Goal: Contribute content: Contribute content

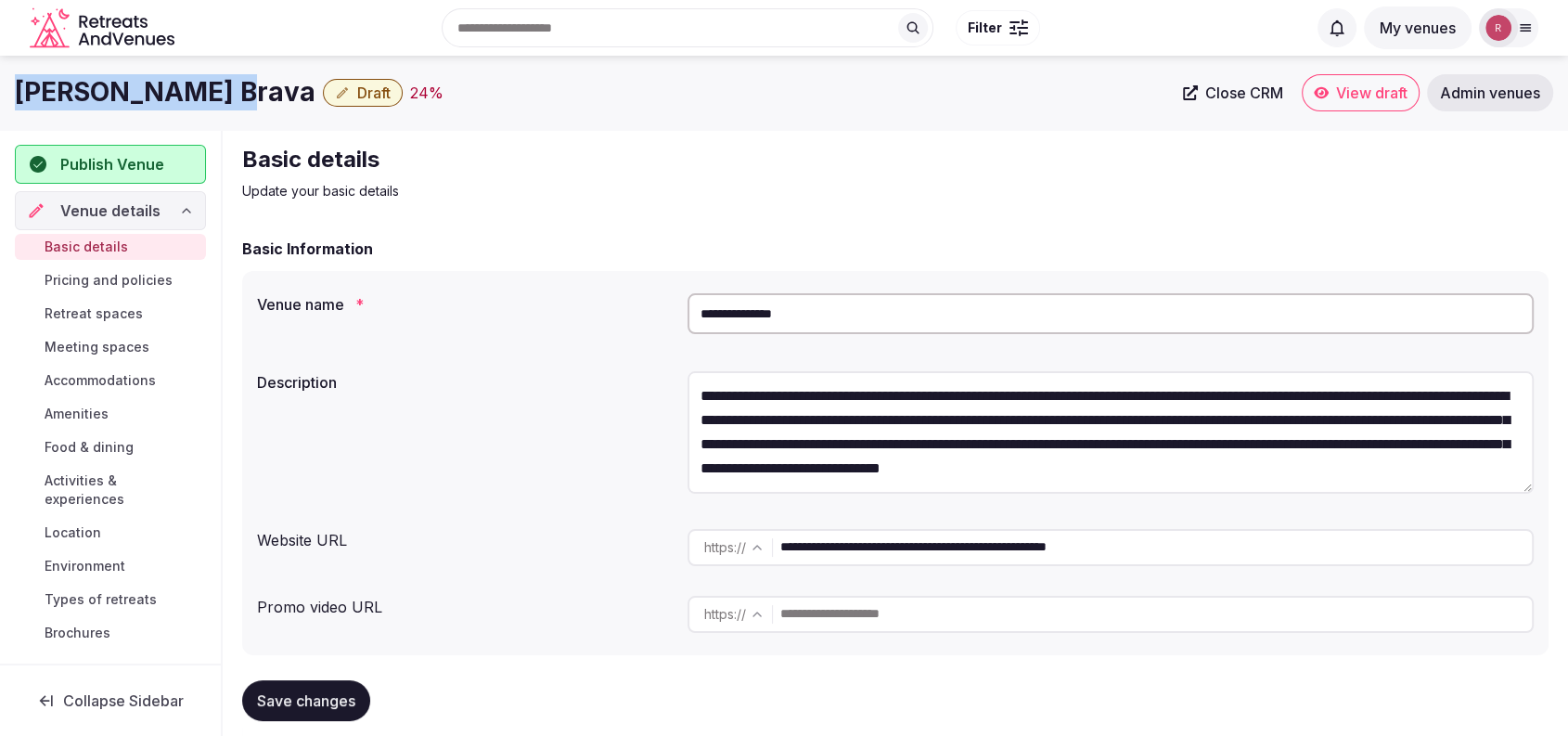
drag, startPoint x: 211, startPoint y: 89, endPoint x: 21, endPoint y: 90, distance: 190.0
click at [21, 90] on h1 "[PERSON_NAME] Brava" at bounding box center [165, 92] width 301 height 36
copy h1 "[PERSON_NAME] Brava"
click at [891, 478] on textarea "**********" at bounding box center [1110, 432] width 847 height 123
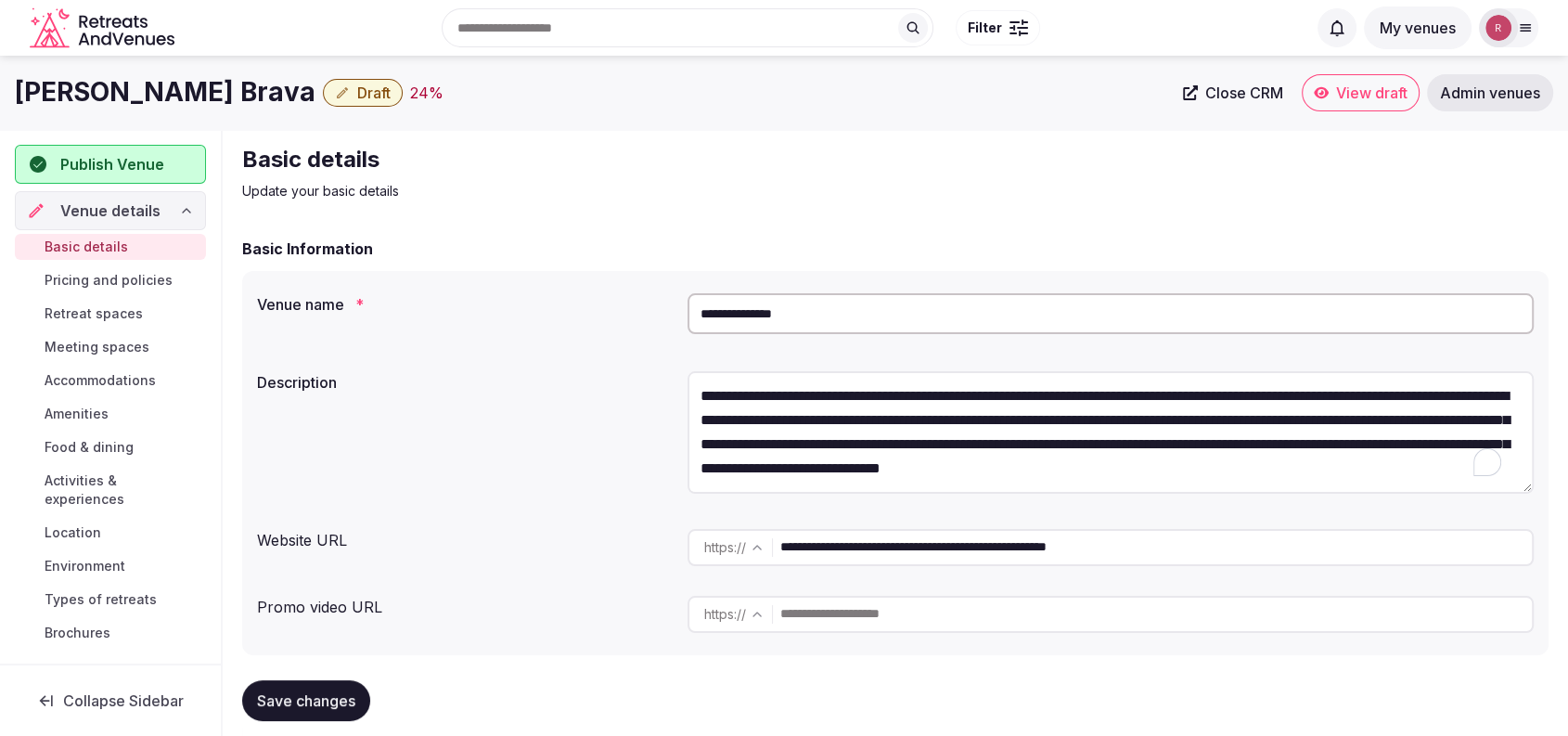
click at [899, 541] on input "**********" at bounding box center [1156, 546] width 751 height 37
drag, startPoint x: 214, startPoint y: 91, endPoint x: 5, endPoint y: 83, distance: 209.2
click at [5, 83] on div "[PERSON_NAME] Brava Draft 24 % Close CRM View draft Admin venues" at bounding box center [784, 92] width 1568 height 37
copy h1 "[PERSON_NAME] Brava"
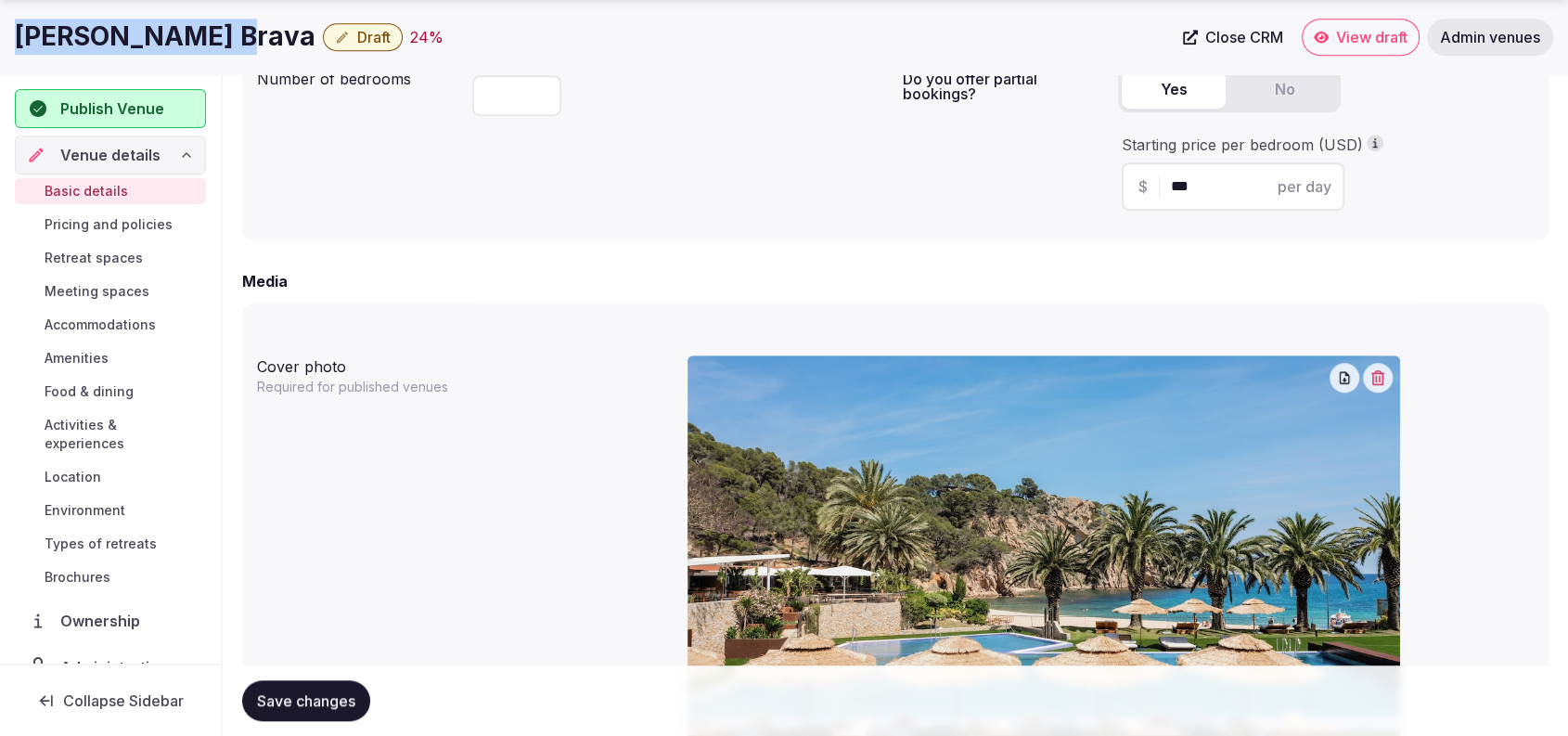
scroll to position [1710, 0]
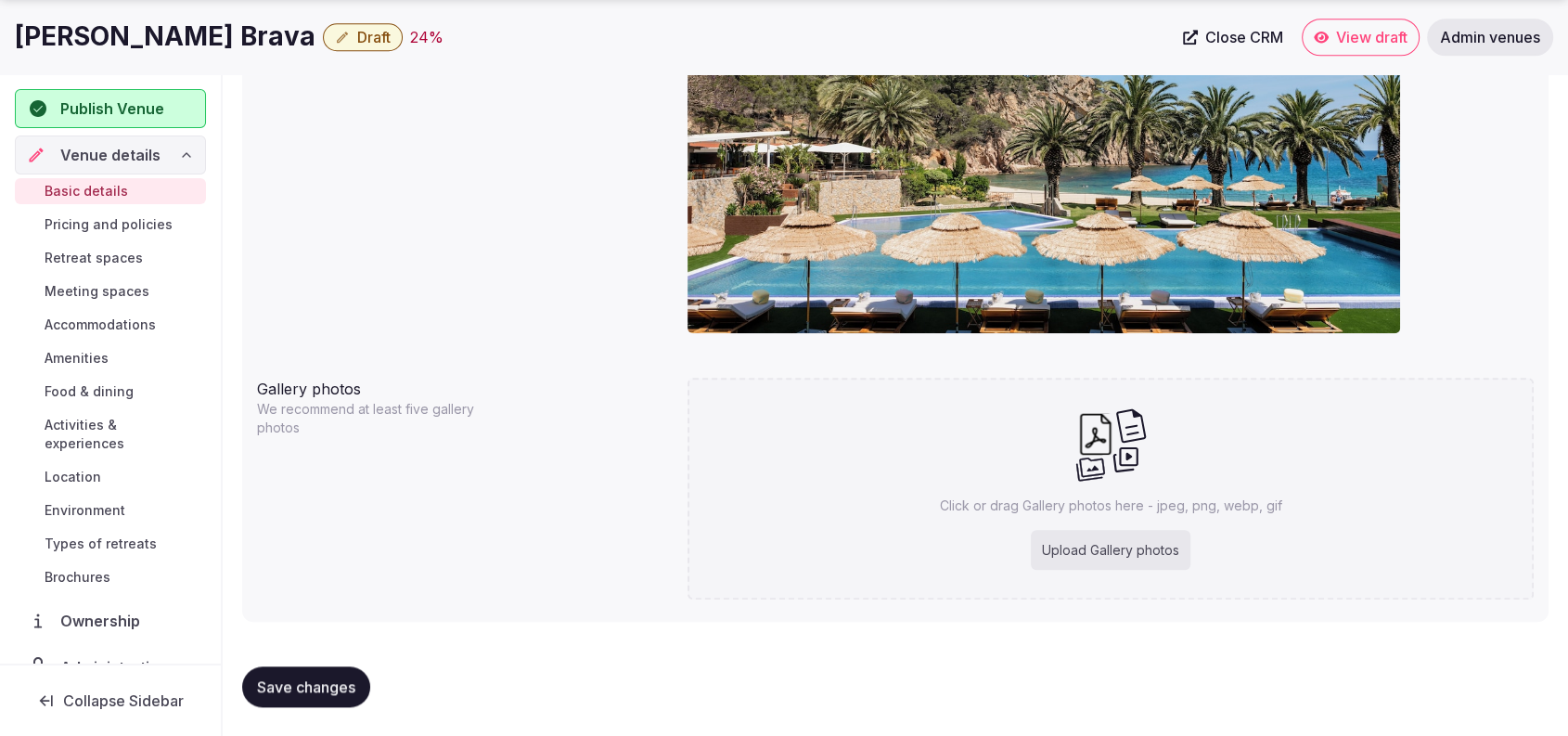
click at [1107, 555] on div "Upload Gallery photos" at bounding box center [1110, 549] width 160 height 41
type input "**********"
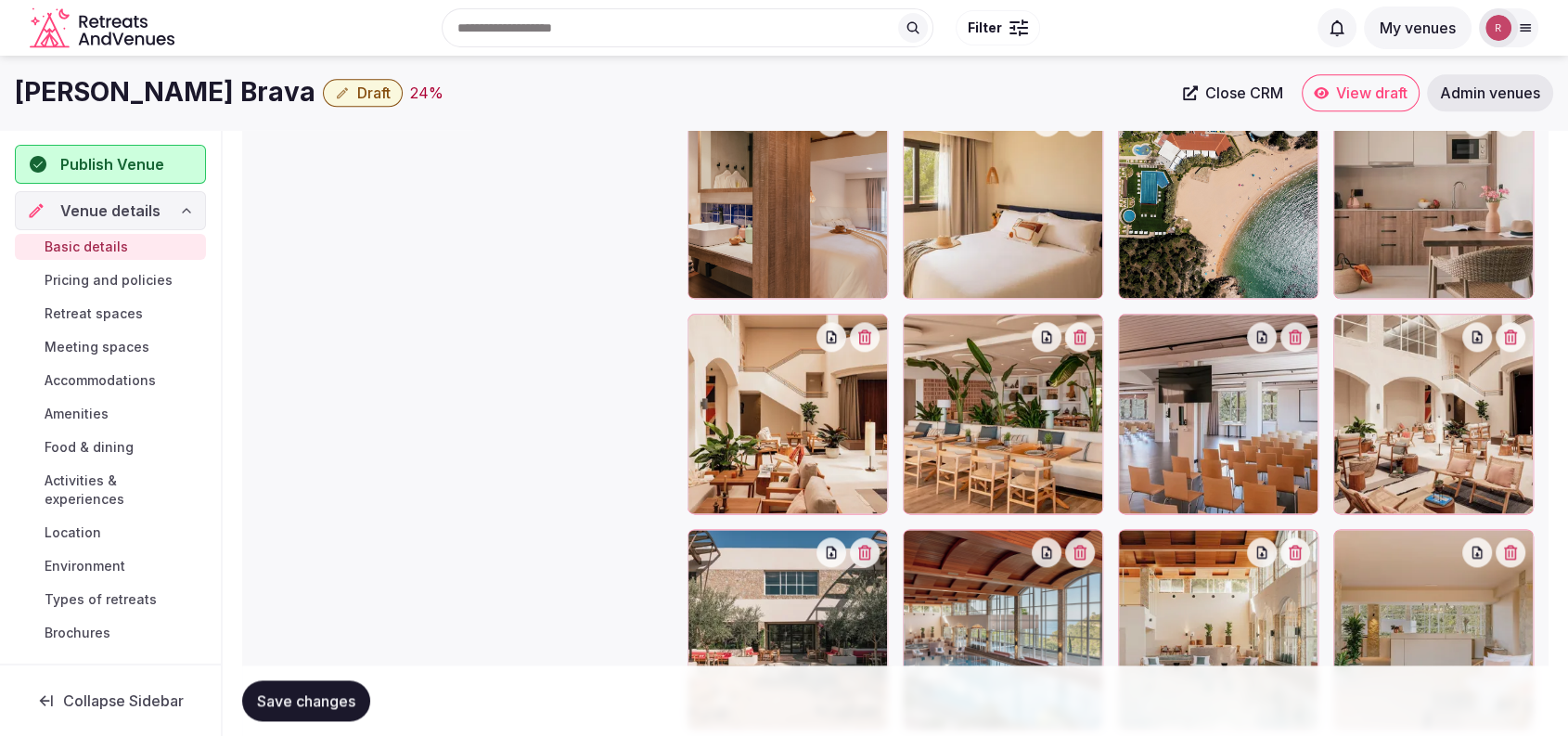
scroll to position [2135, 0]
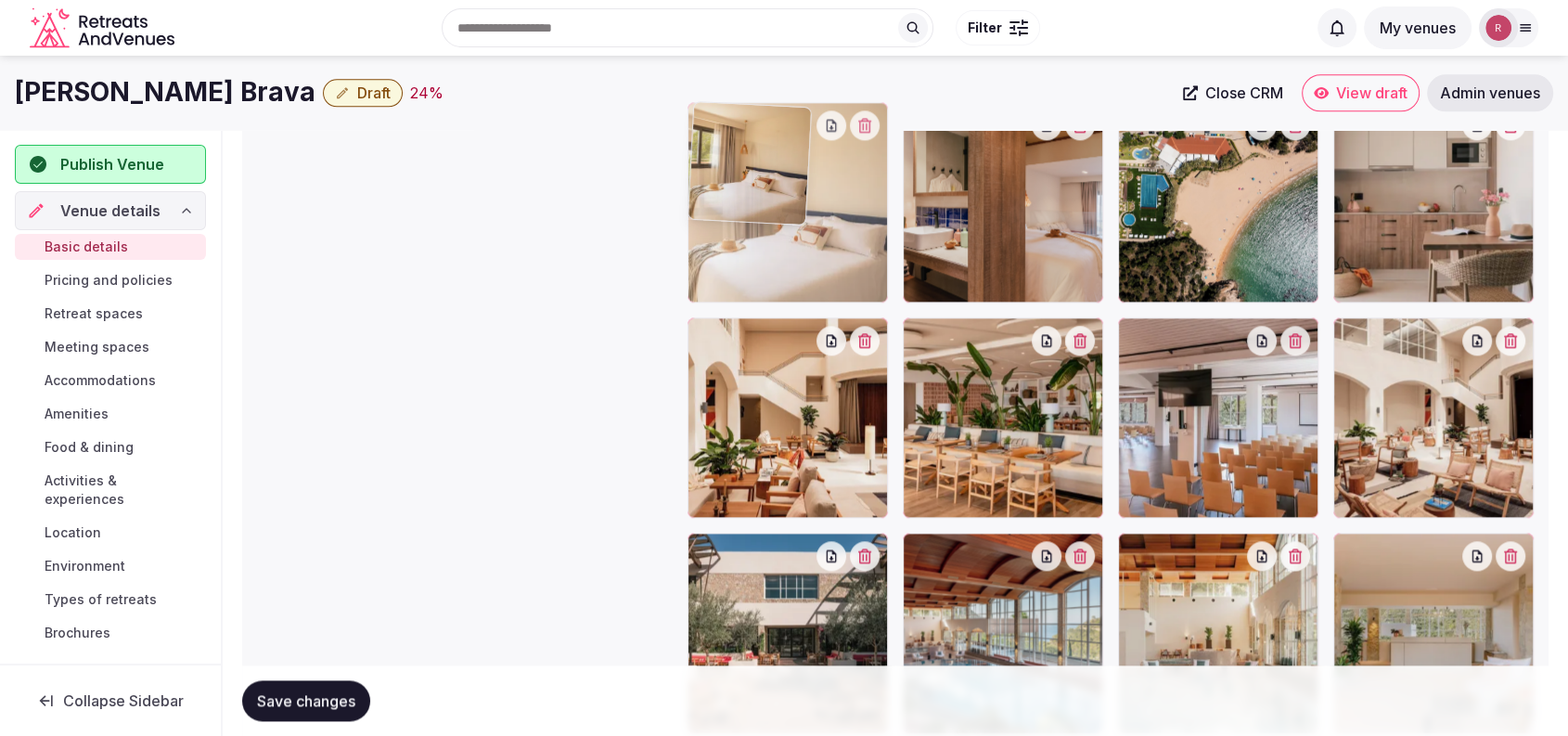
drag, startPoint x: 1062, startPoint y: 248, endPoint x: 882, endPoint y: 235, distance: 180.5
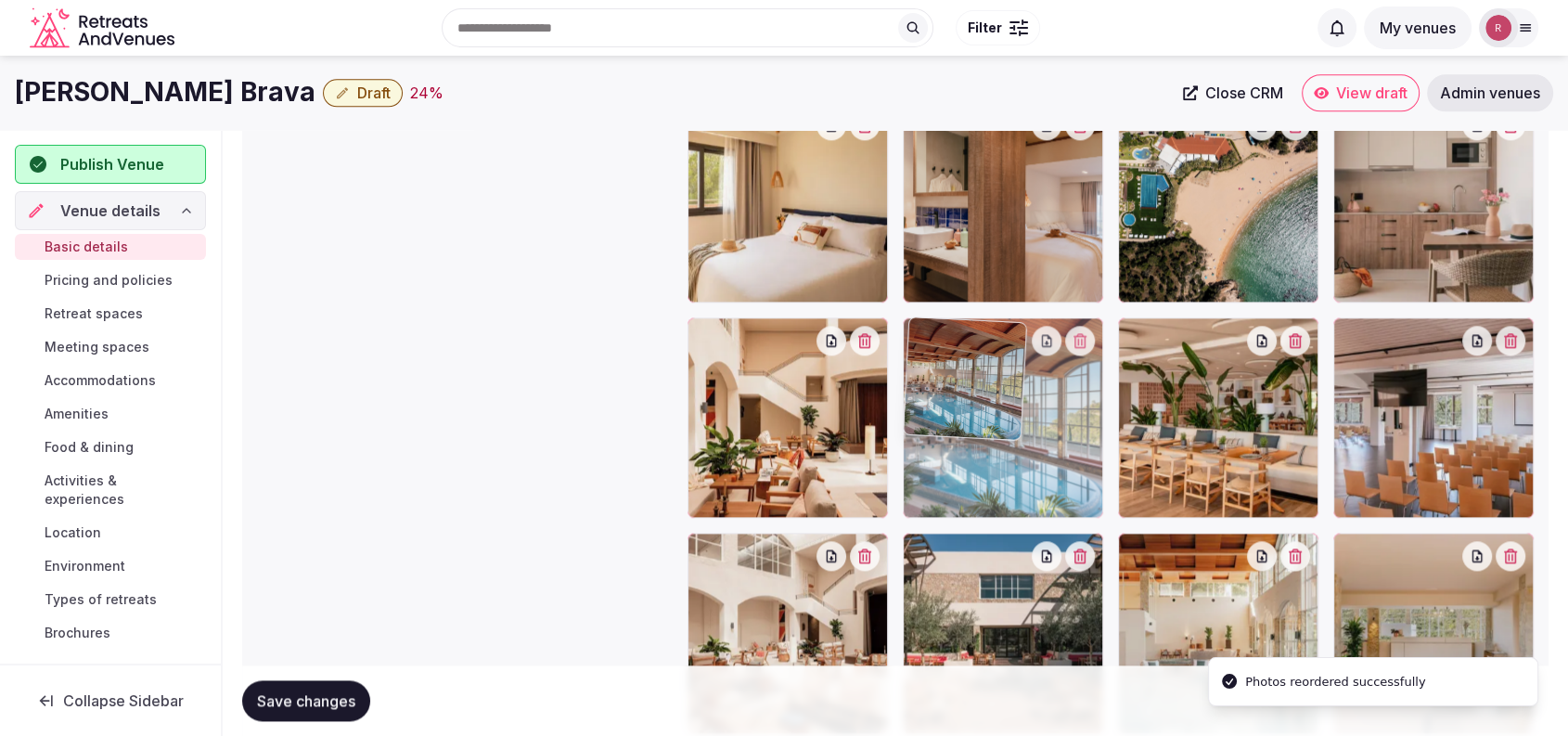
drag, startPoint x: 965, startPoint y: 600, endPoint x: 980, endPoint y: 457, distance: 143.8
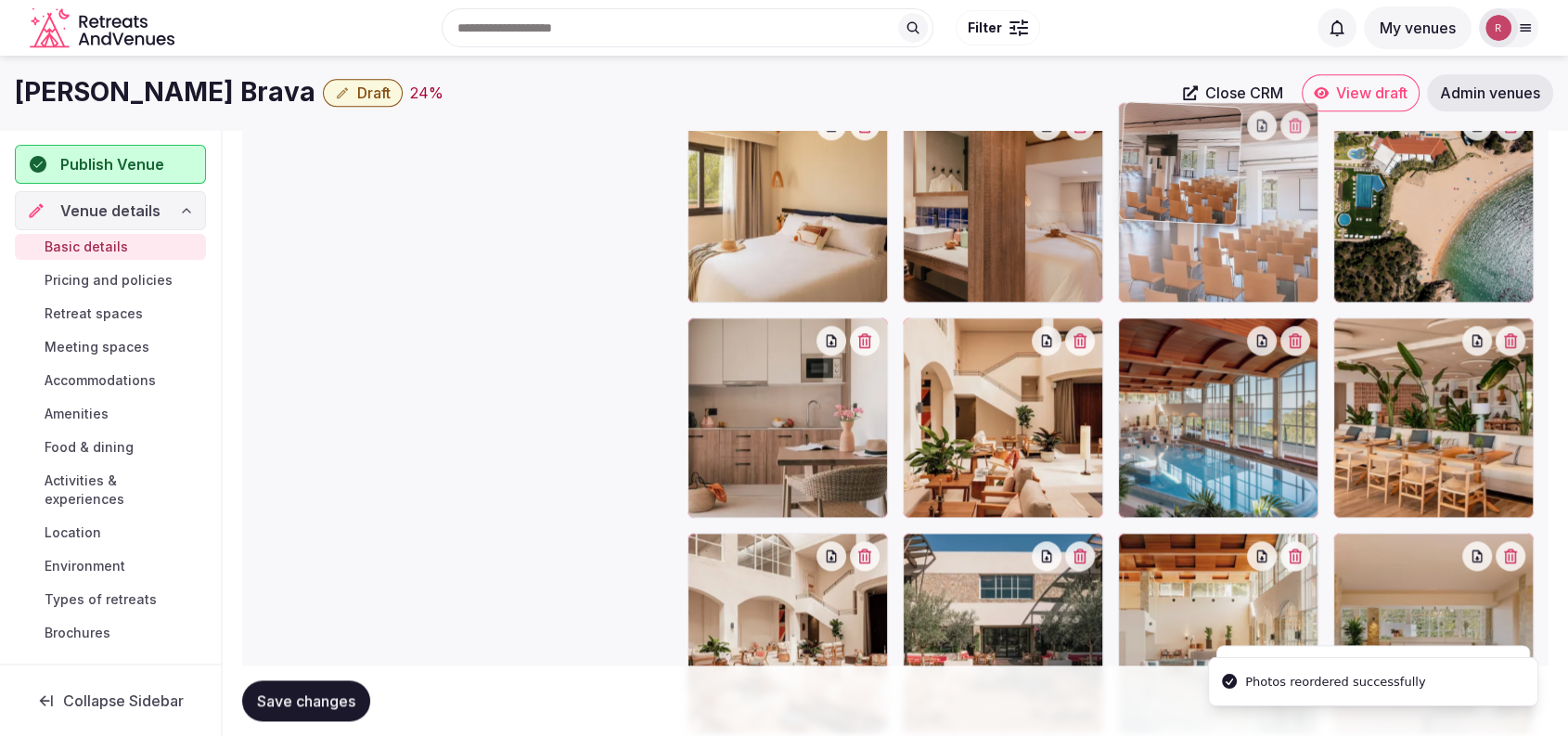
drag, startPoint x: 1505, startPoint y: 475, endPoint x: 1389, endPoint y: 317, distance: 196.0
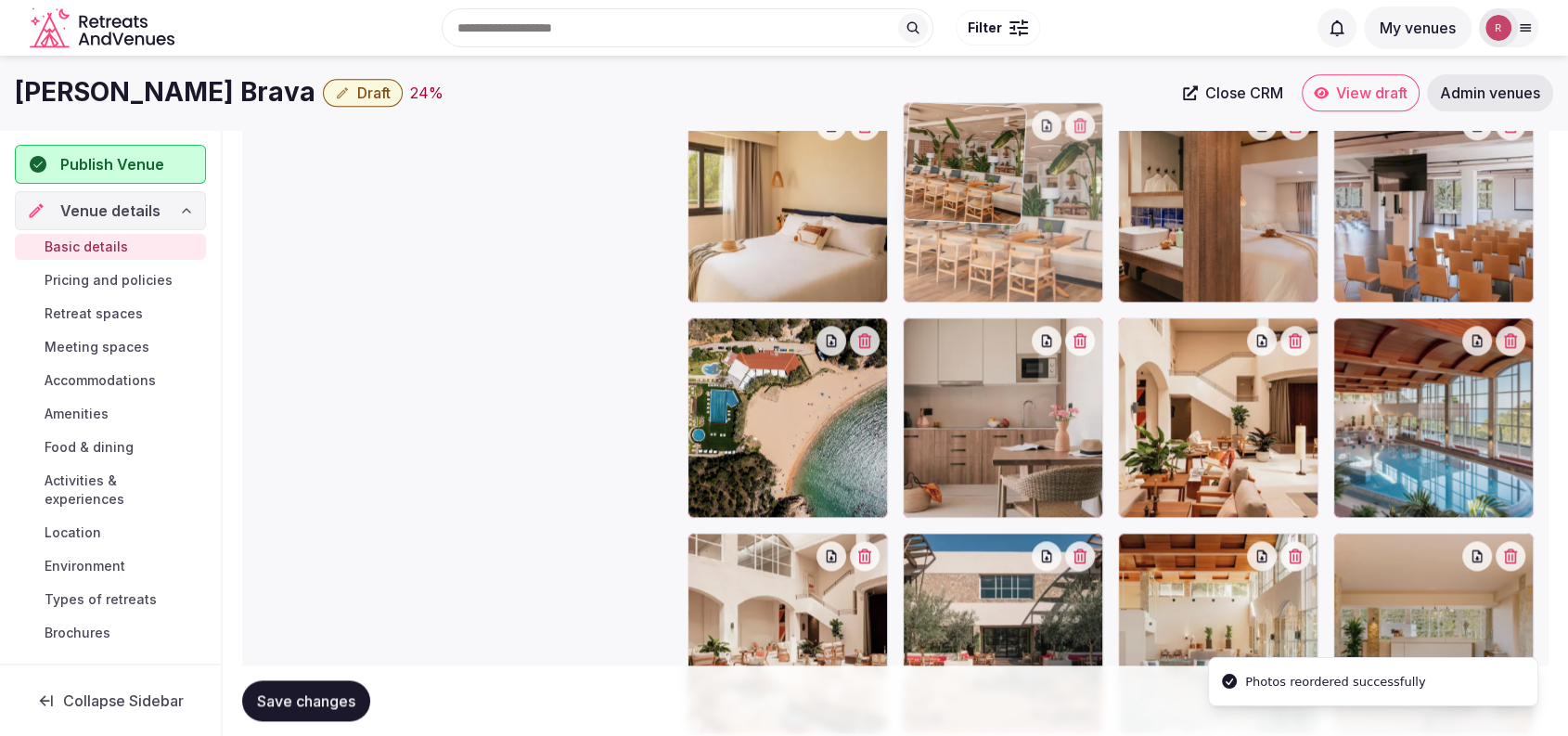
drag, startPoint x: 1484, startPoint y: 478, endPoint x: 1199, endPoint y: 331, distance: 320.7
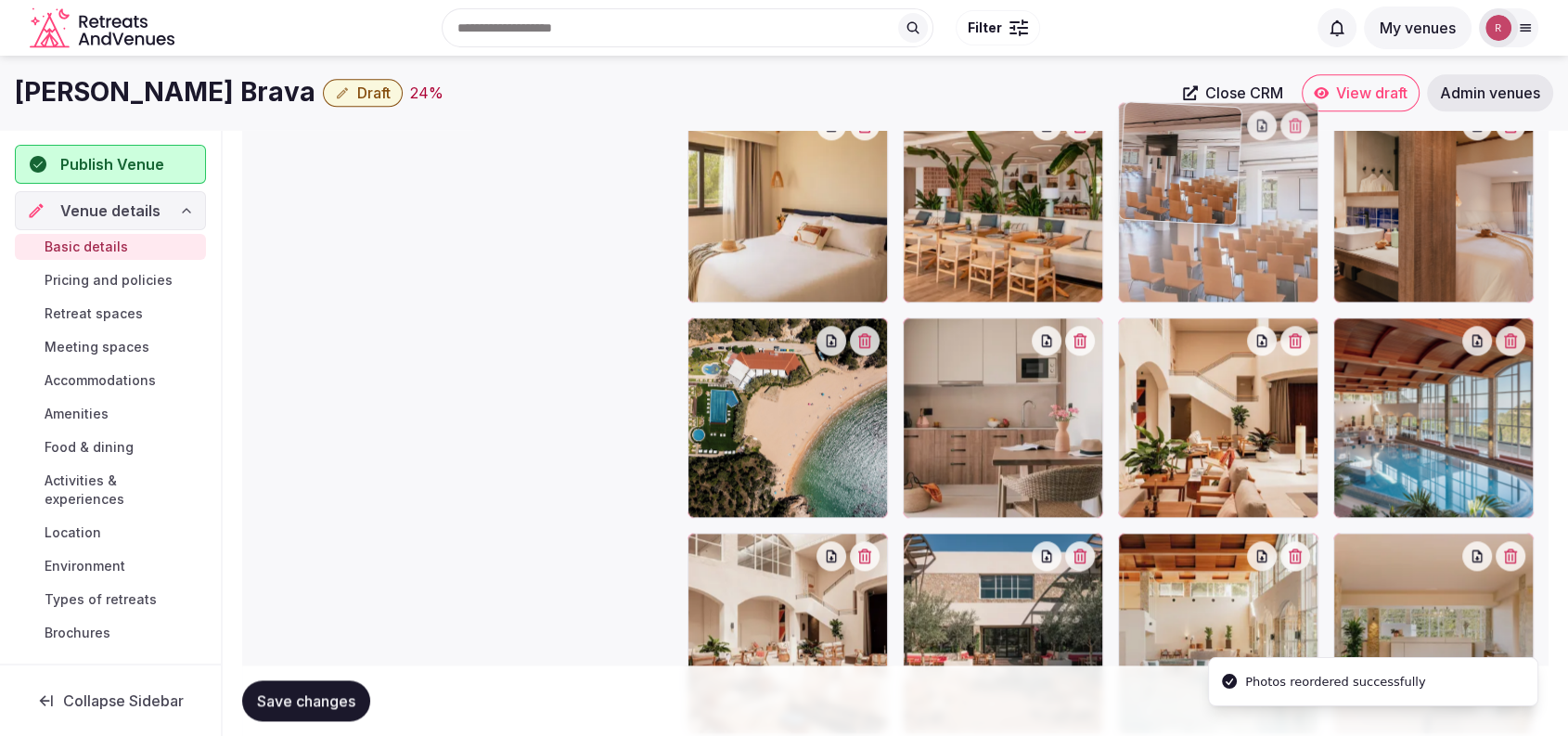
drag, startPoint x: 1447, startPoint y: 273, endPoint x: 1273, endPoint y: 282, distance: 174.2
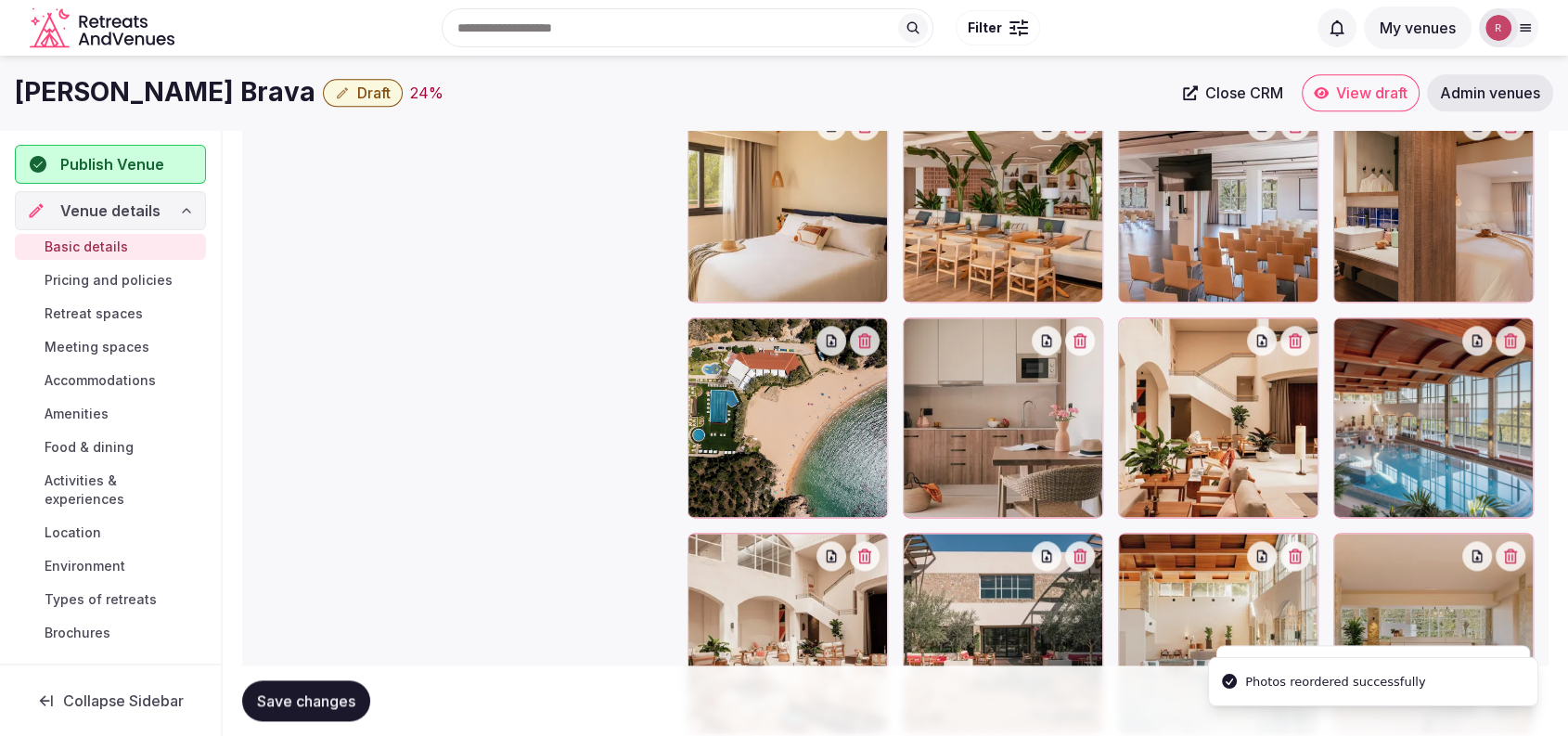
click at [1227, 439] on div at bounding box center [1219, 417] width 200 height 200
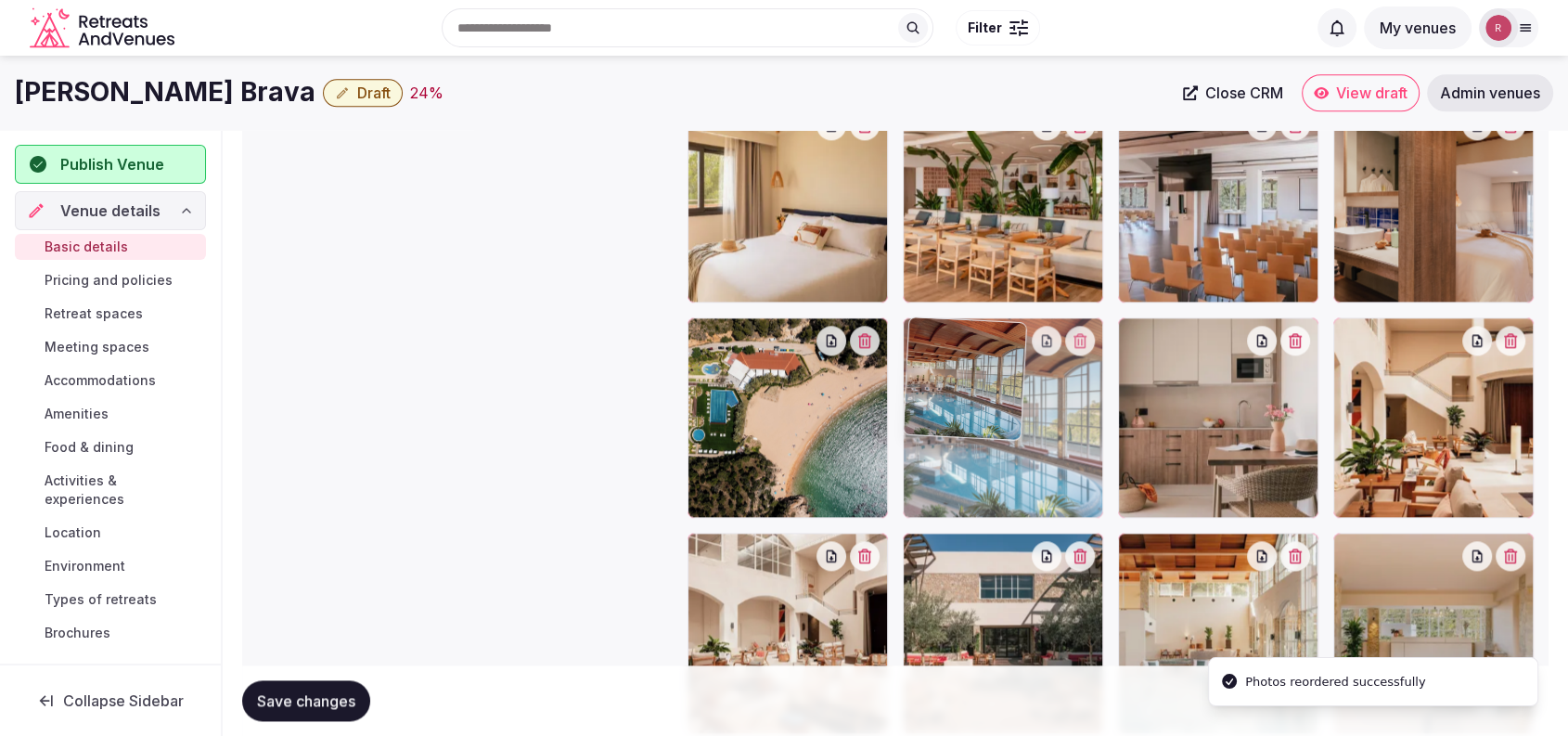
drag, startPoint x: 1381, startPoint y: 424, endPoint x: 1062, endPoint y: 445, distance: 319.7
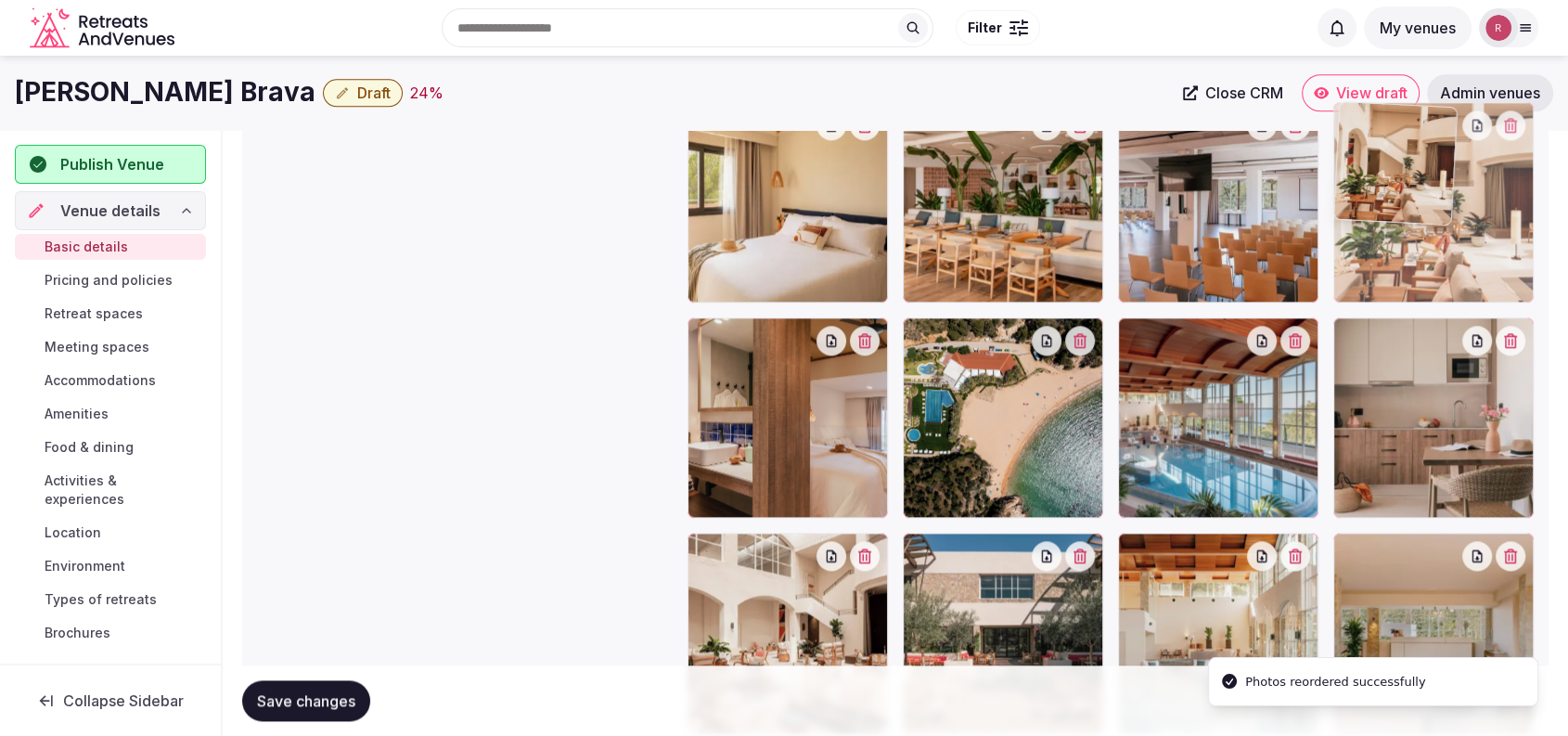
drag, startPoint x: 1391, startPoint y: 460, endPoint x: 1448, endPoint y: 253, distance: 214.7
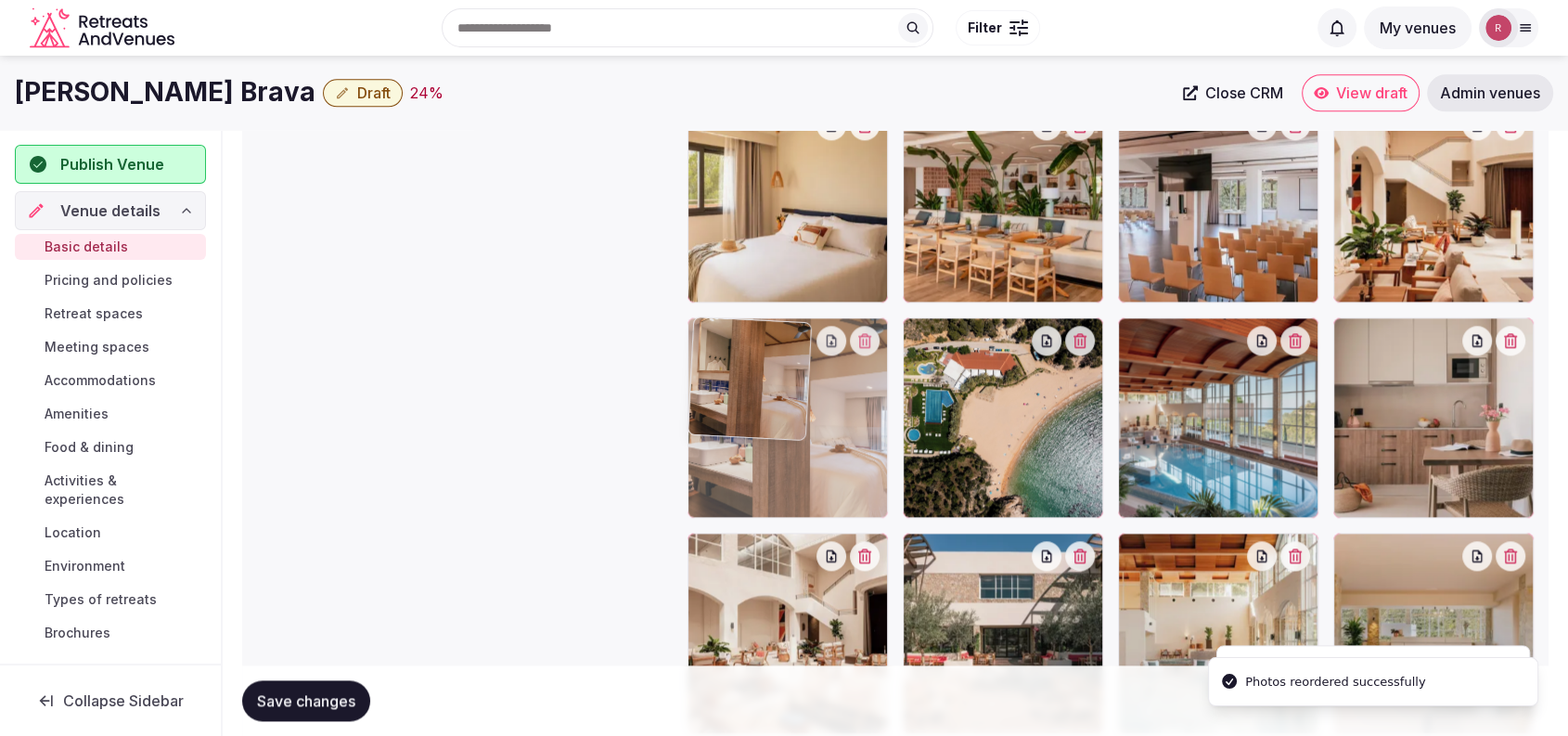
drag, startPoint x: 778, startPoint y: 481, endPoint x: 770, endPoint y: 585, distance: 104.3
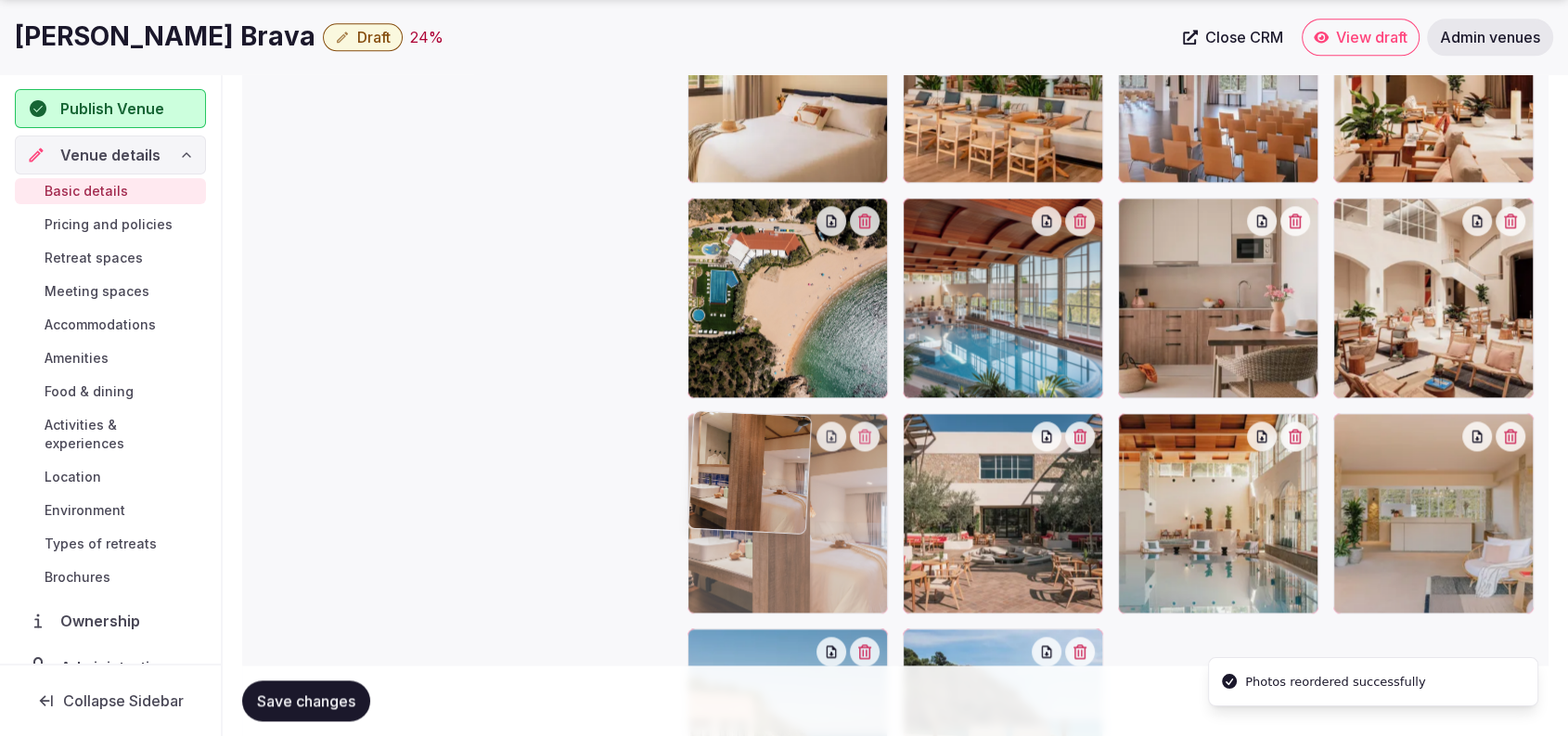
drag, startPoint x: 801, startPoint y: 465, endPoint x: 801, endPoint y: 624, distance: 159.0
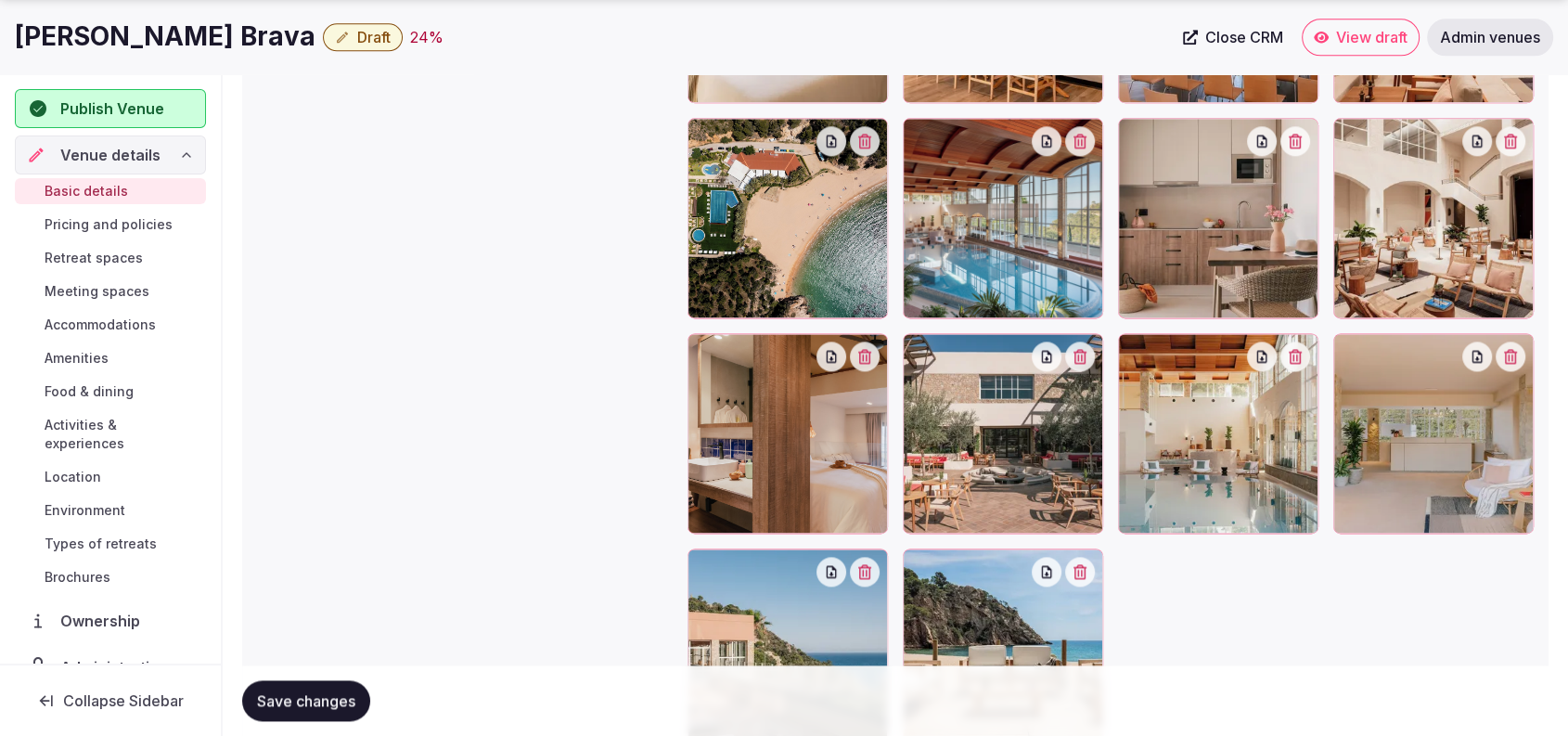
scroll to position [2337, 0]
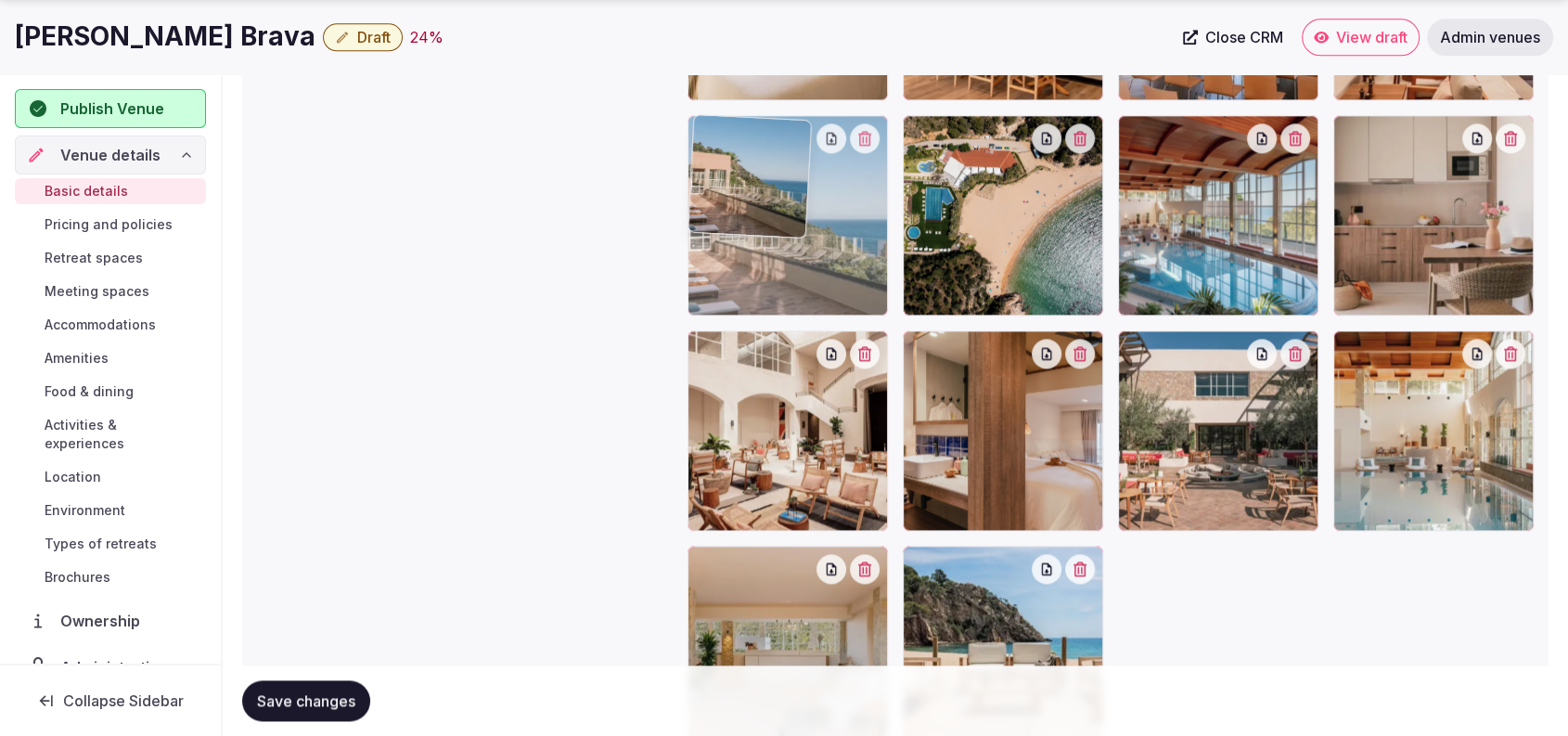
drag, startPoint x: 809, startPoint y: 636, endPoint x: 835, endPoint y: 342, distance: 295.1
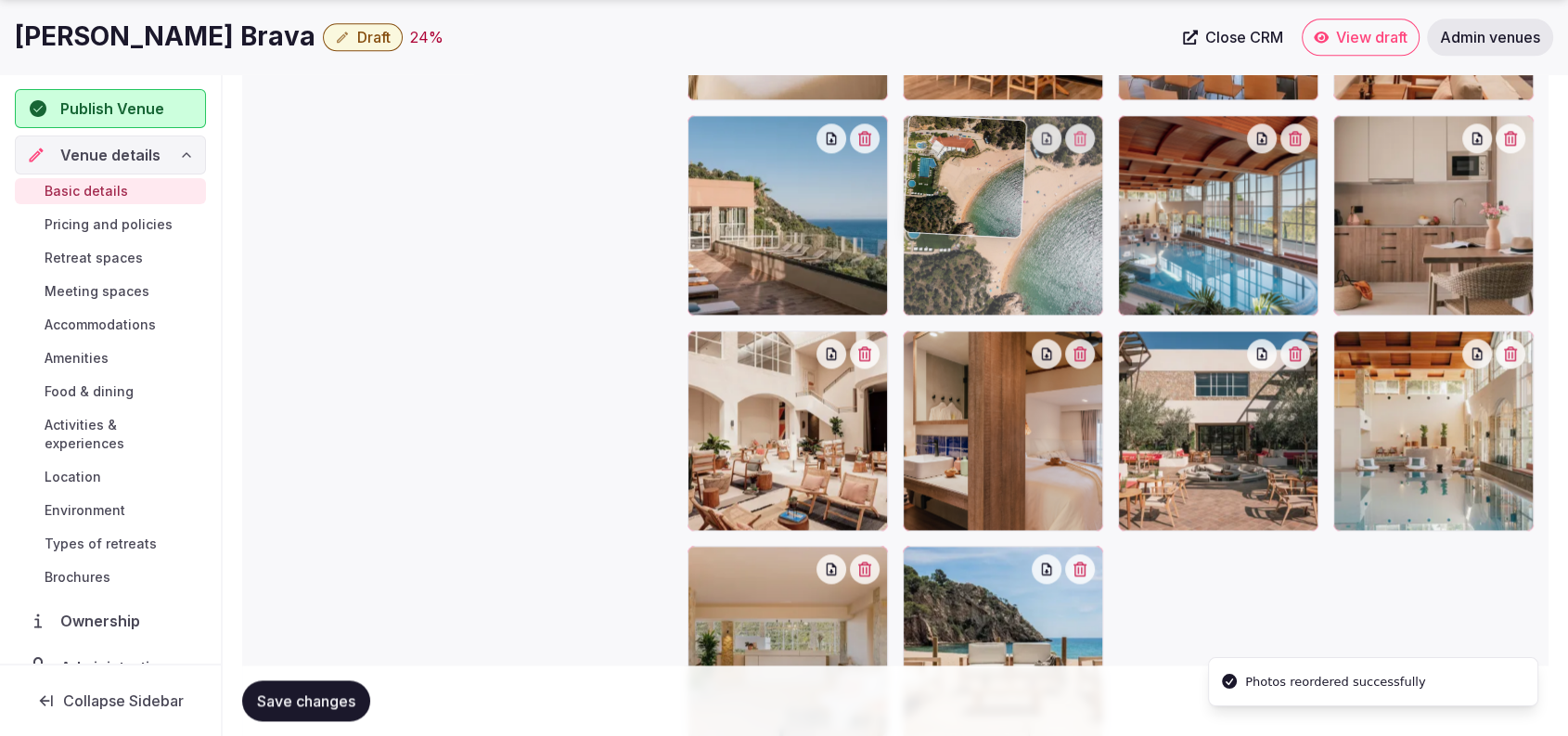
drag, startPoint x: 975, startPoint y: 234, endPoint x: 988, endPoint y: 362, distance: 128.7
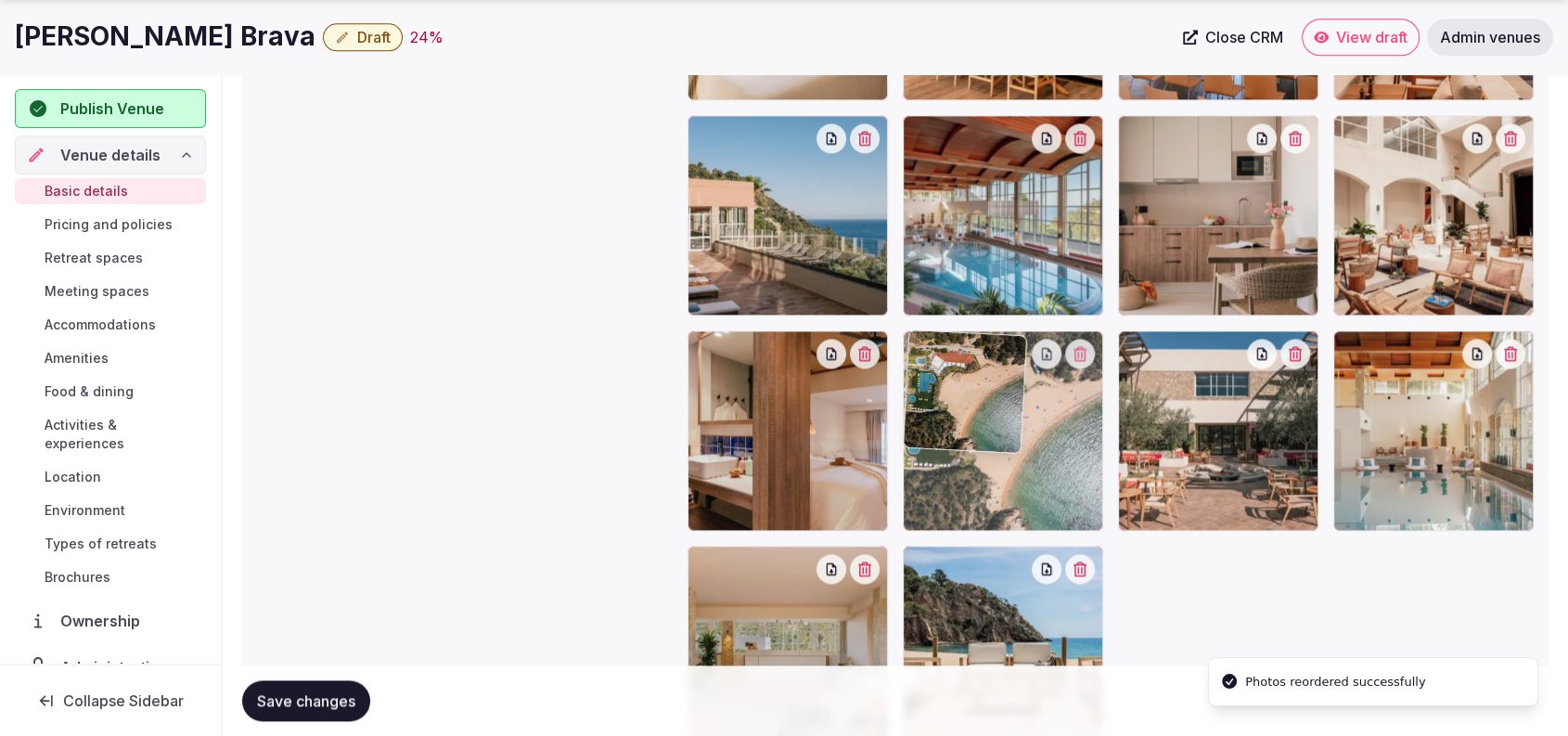
drag, startPoint x: 1007, startPoint y: 219, endPoint x: 1026, endPoint y: 422, distance: 203.9
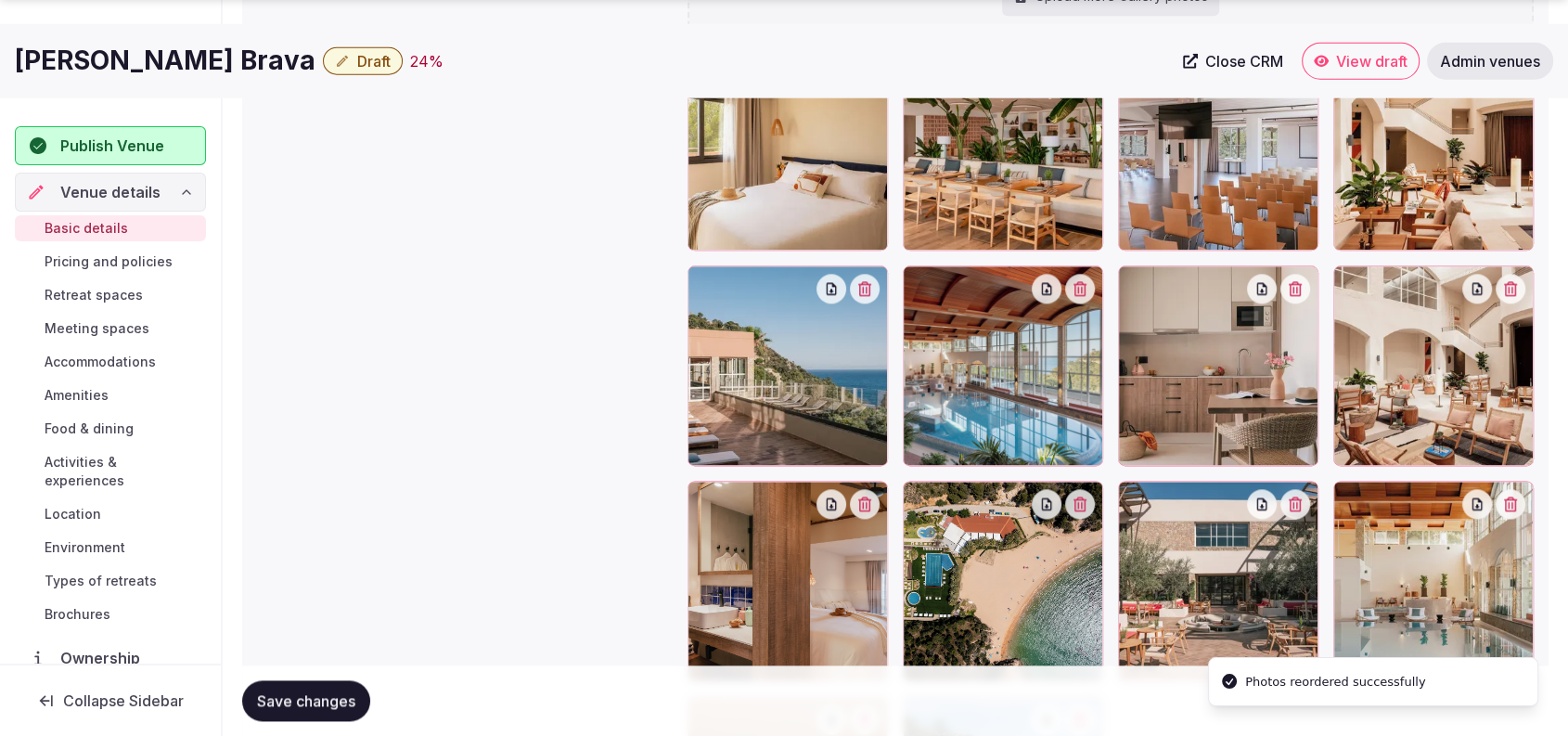
scroll to position [2190, 0]
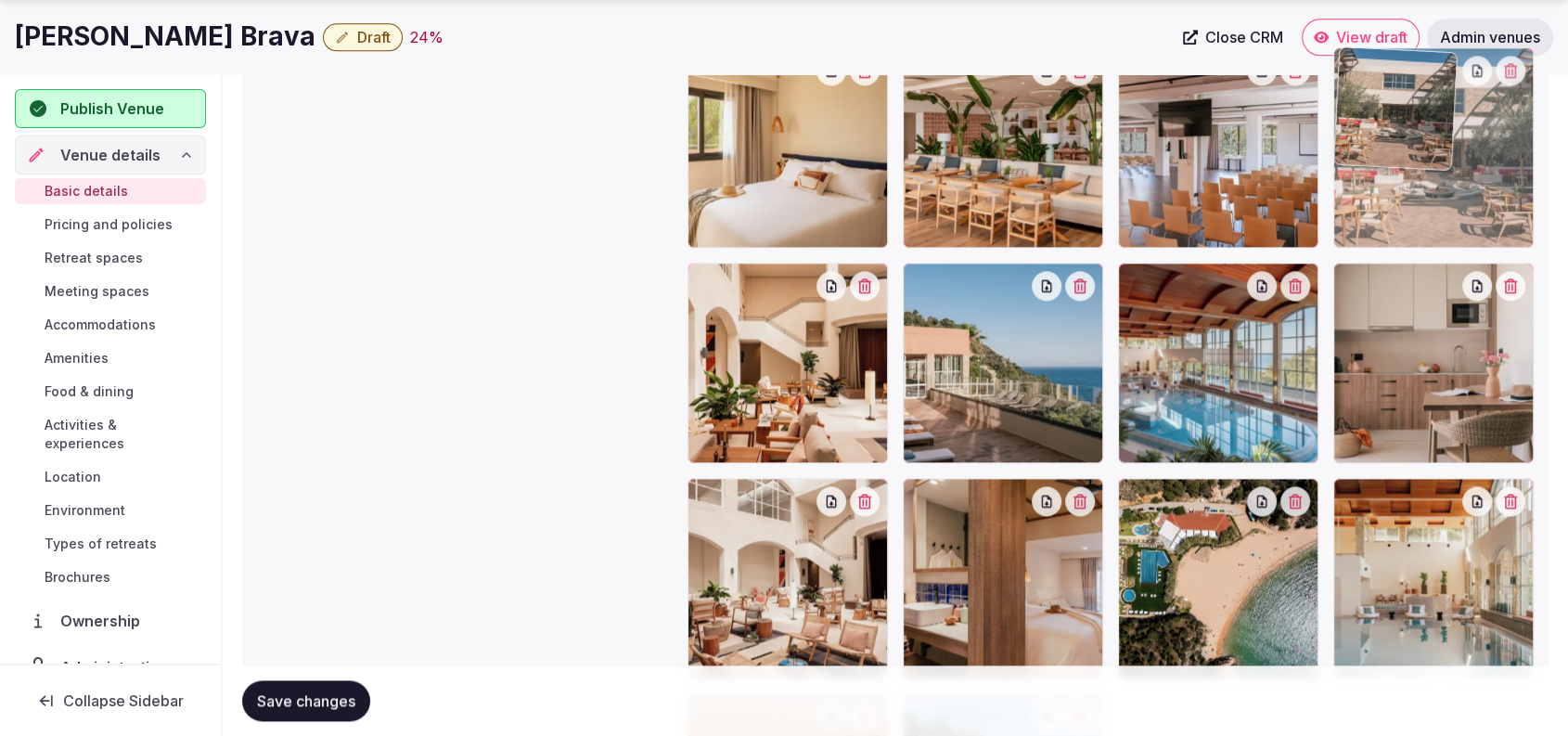
drag, startPoint x: 1210, startPoint y: 603, endPoint x: 1492, endPoint y: 218, distance: 477.2
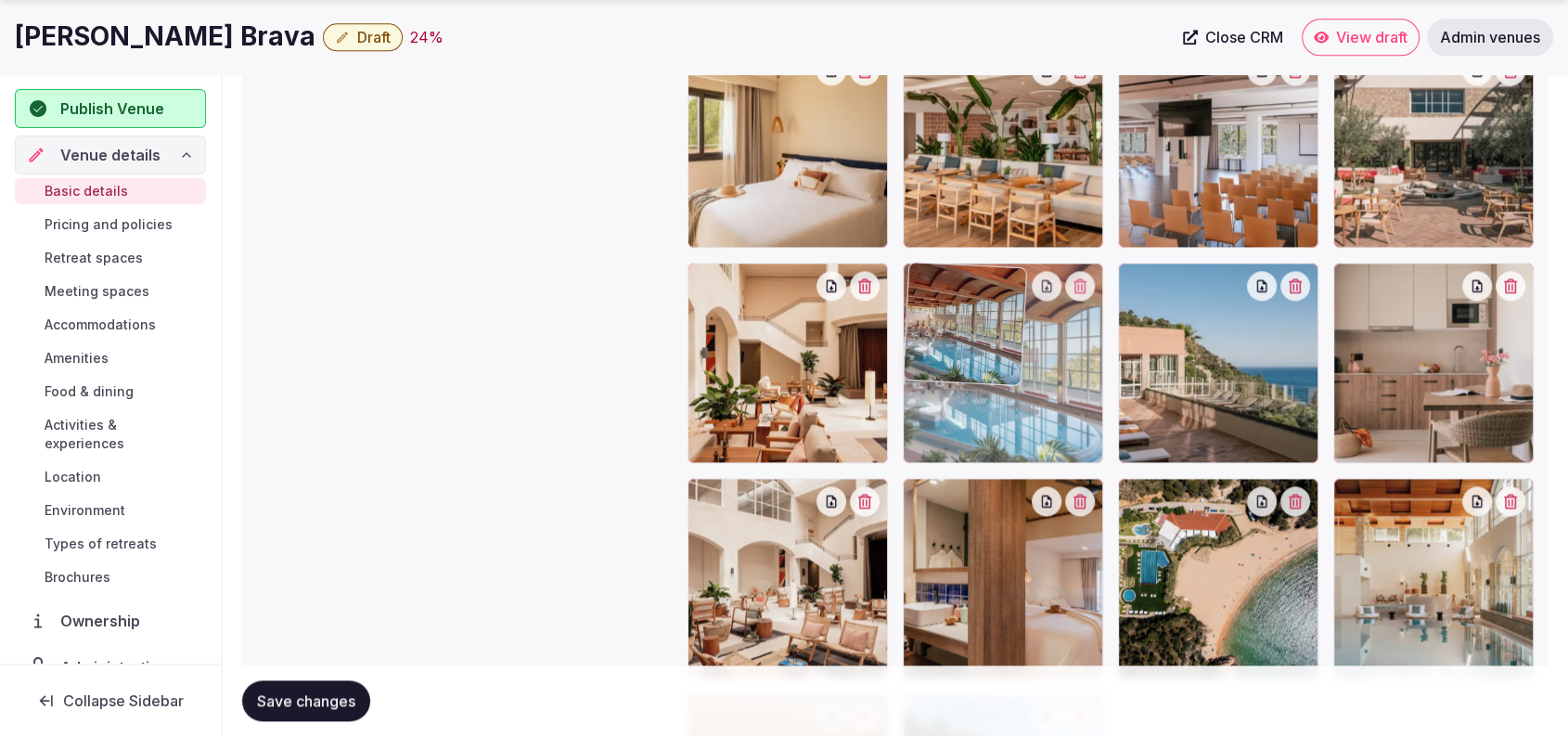
drag, startPoint x: 1239, startPoint y: 410, endPoint x: 1054, endPoint y: 427, distance: 185.8
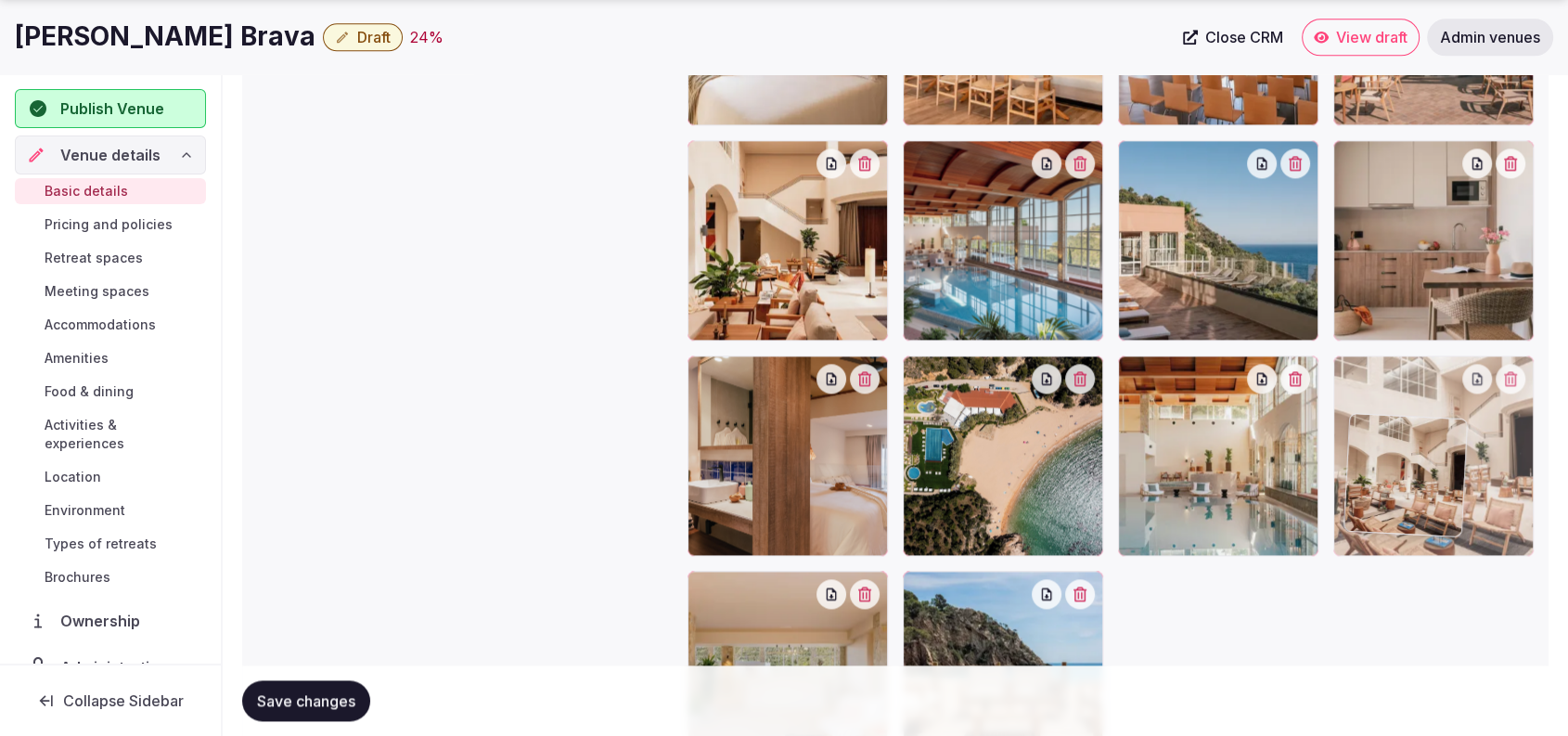
scroll to position [2317, 0]
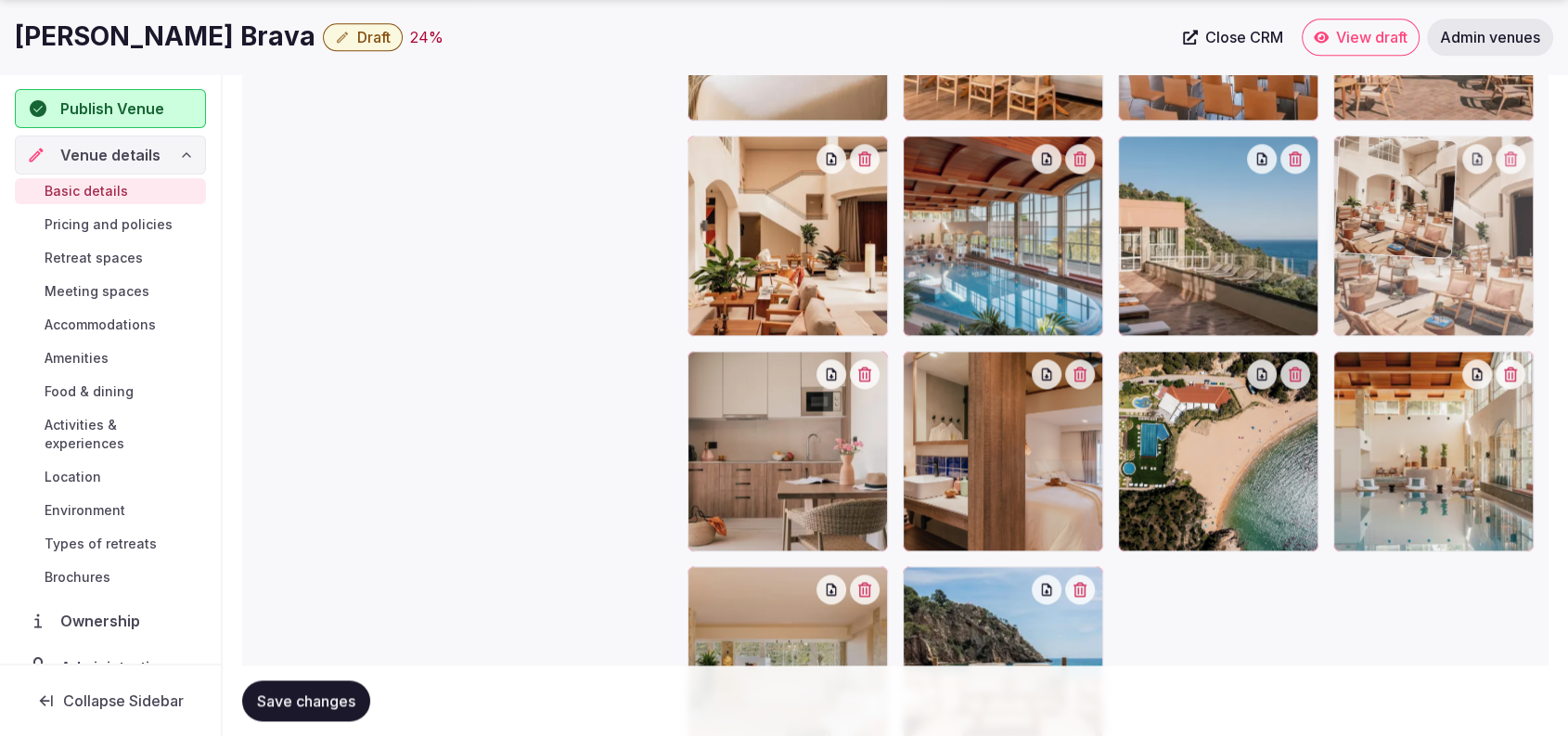
drag, startPoint x: 836, startPoint y: 618, endPoint x: 1529, endPoint y: 371, distance: 735.7
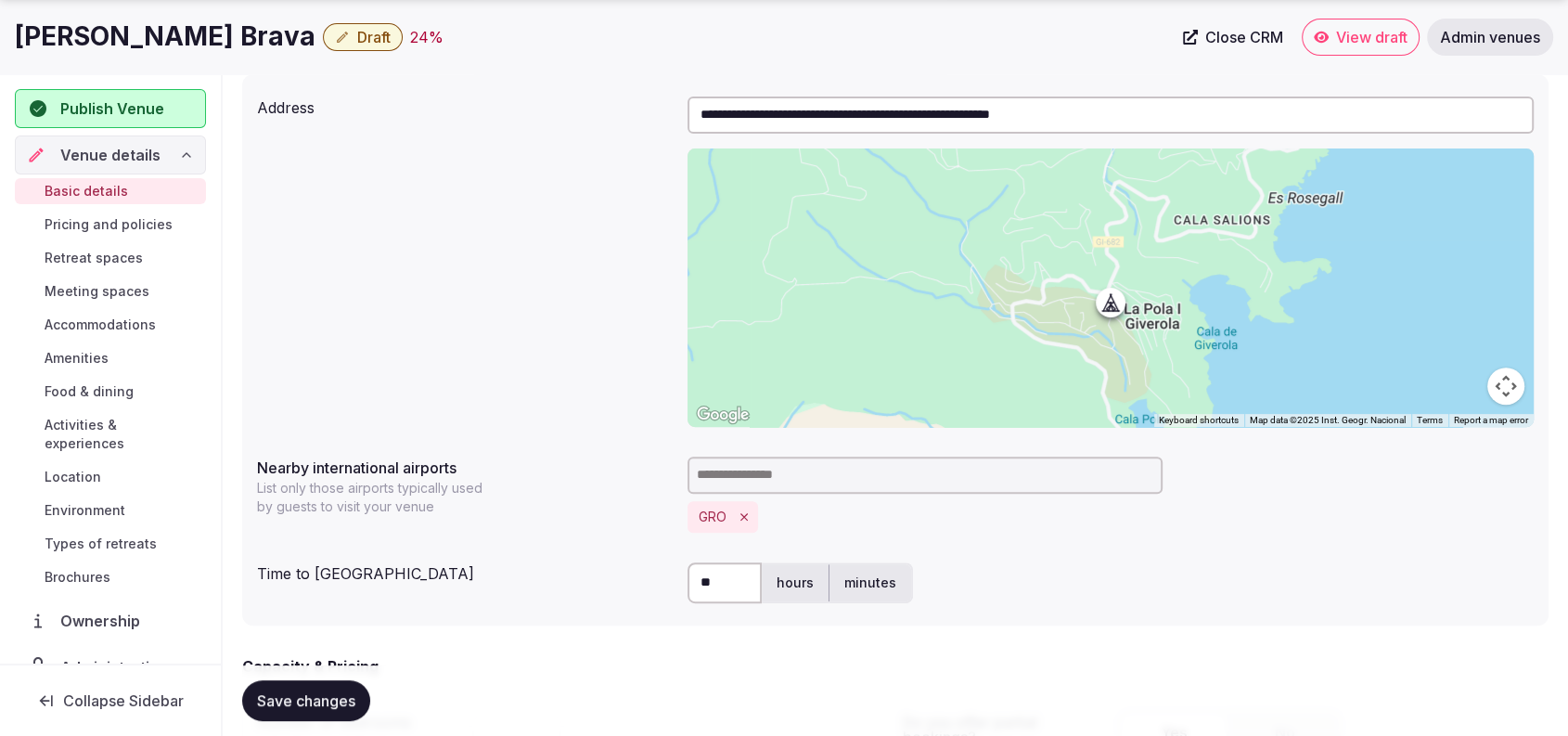
scroll to position [1286, 0]
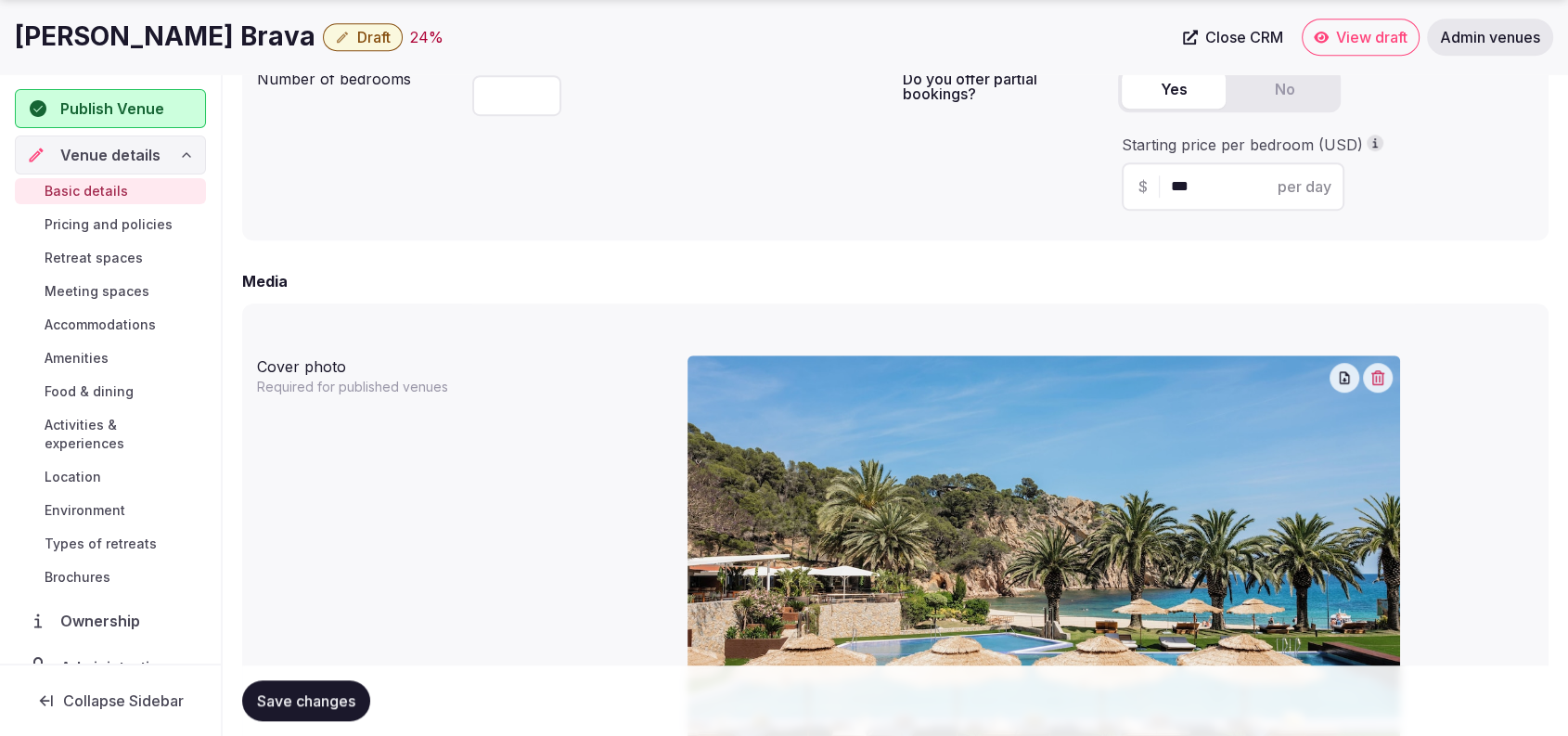
click at [290, 693] on span "Save changes" at bounding box center [306, 700] width 98 height 19
click at [82, 253] on span "Retreat spaces" at bounding box center [93, 258] width 98 height 19
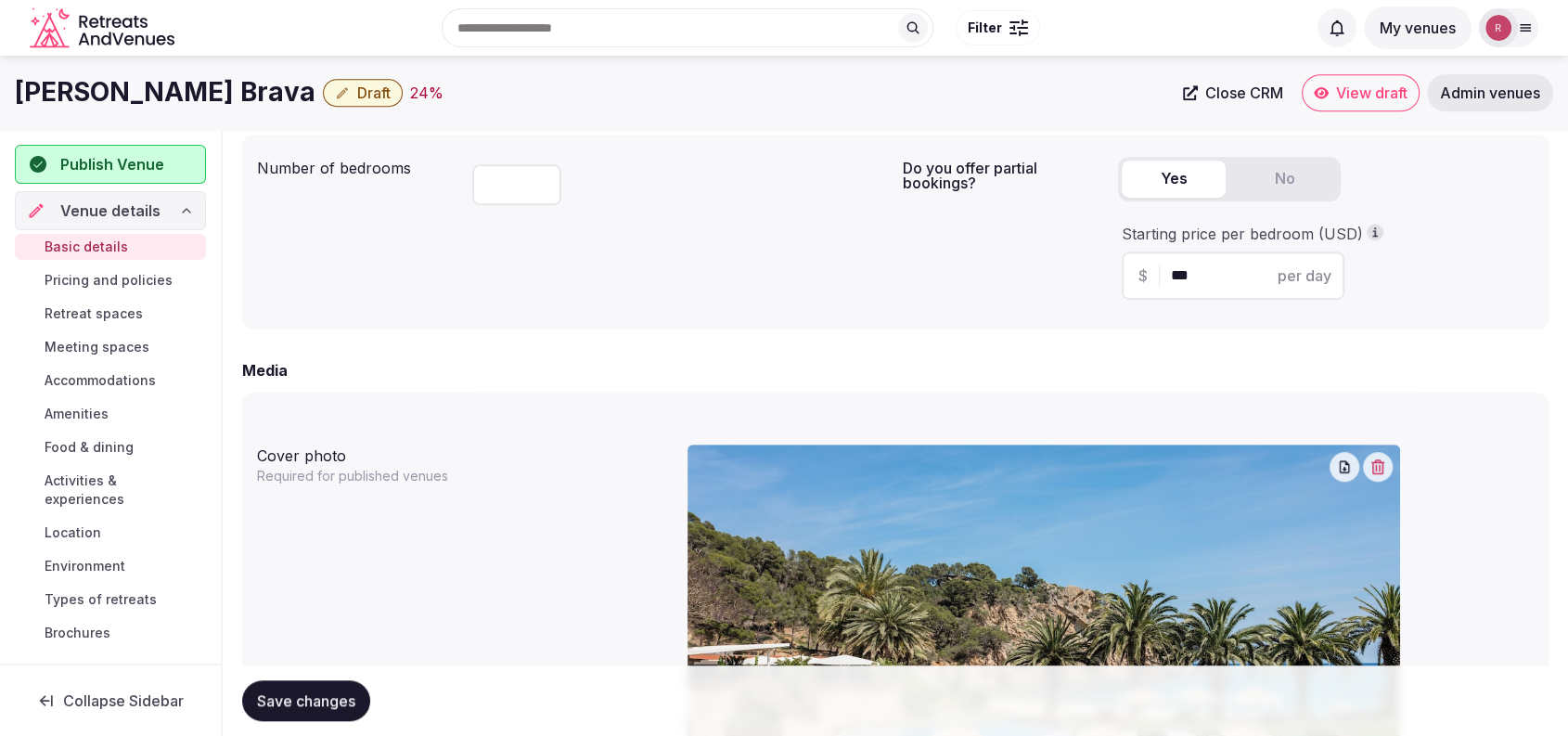
scroll to position [555, 0]
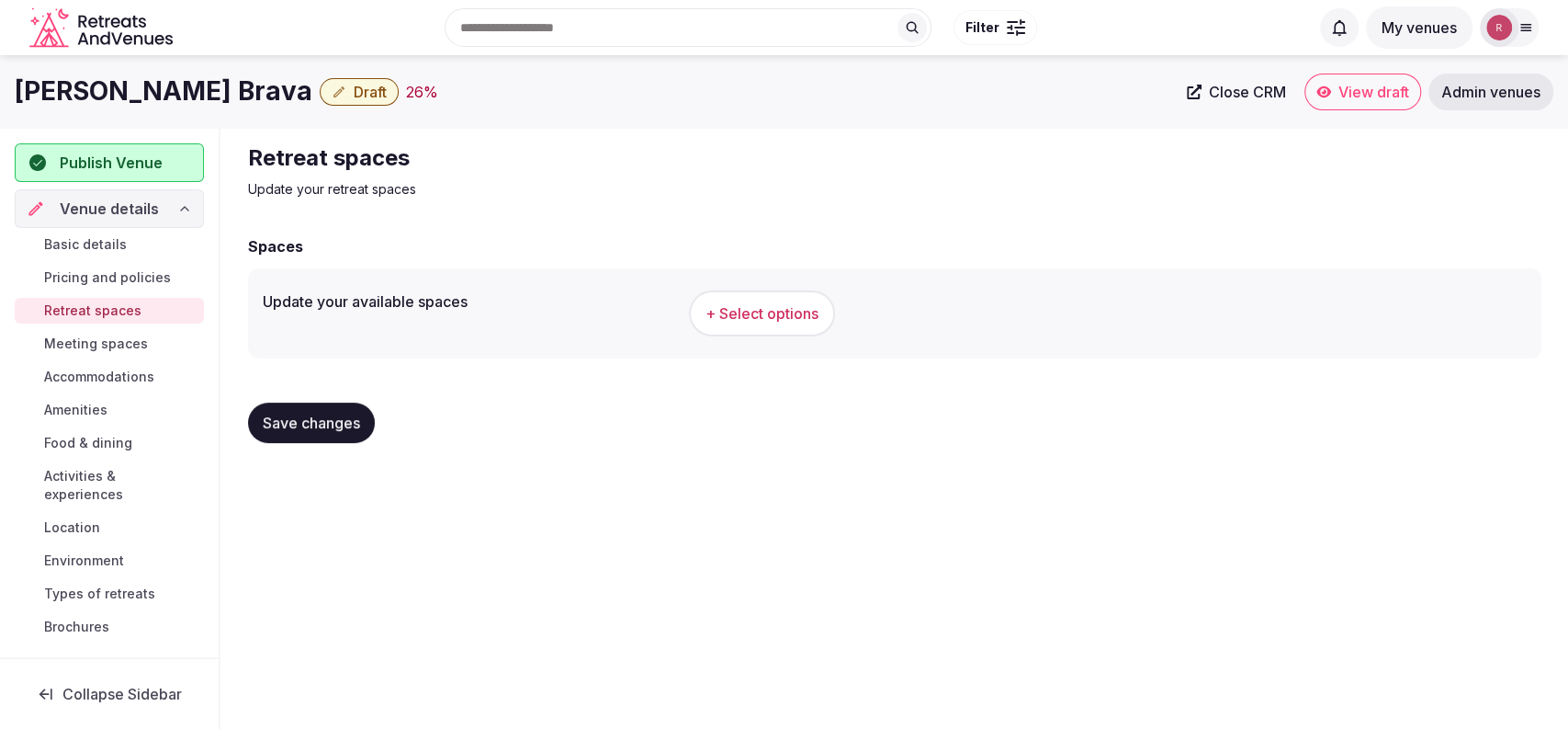
click at [714, 322] on span "+ Select options" at bounding box center [762, 313] width 113 height 21
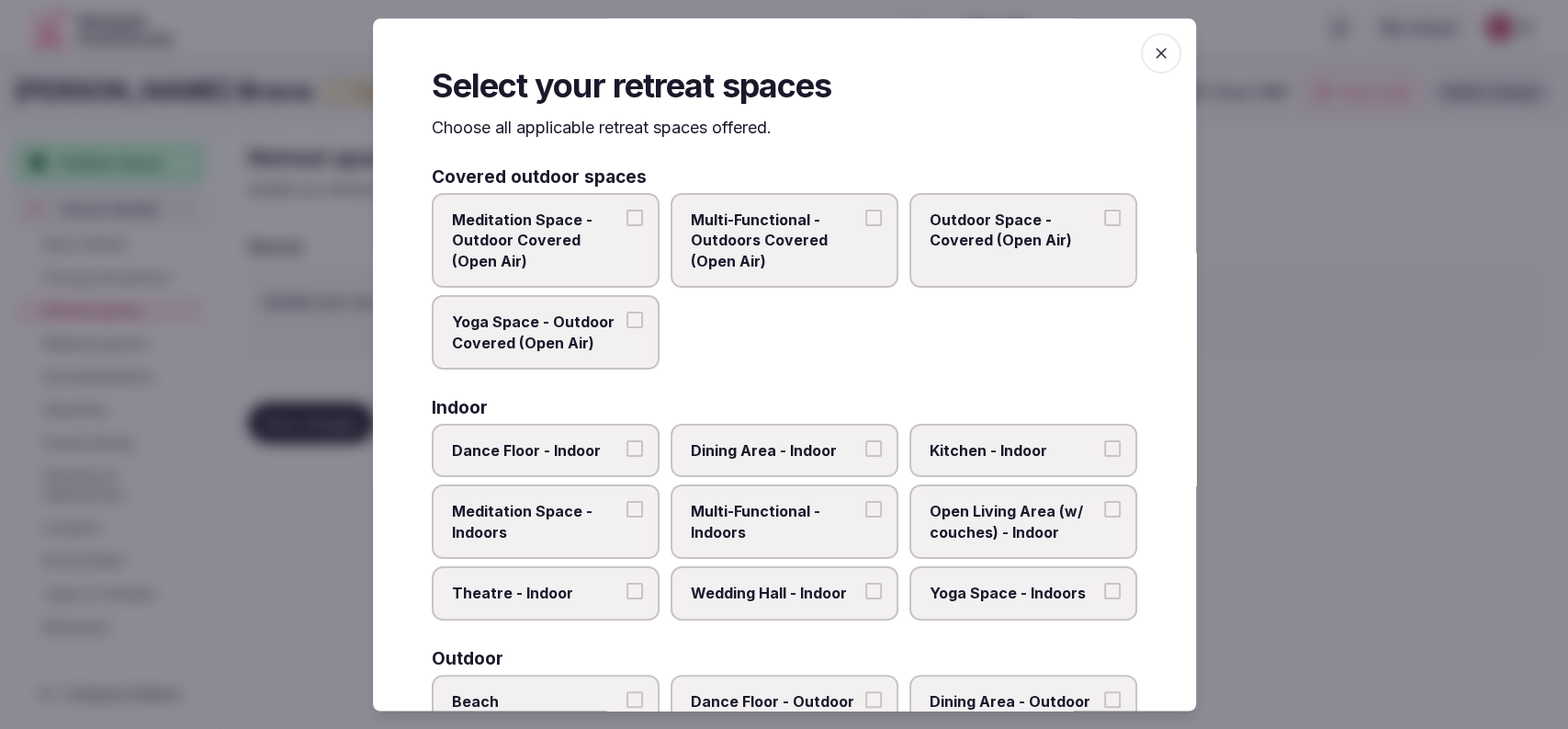
click at [760, 264] on span "Multi-Functional - Outdoors Covered (Open Air)" at bounding box center [775, 240] width 169 height 62
click at [865, 226] on button "Multi-Functional - Outdoors Covered (Open Air)" at bounding box center [874, 218] width 17 height 17
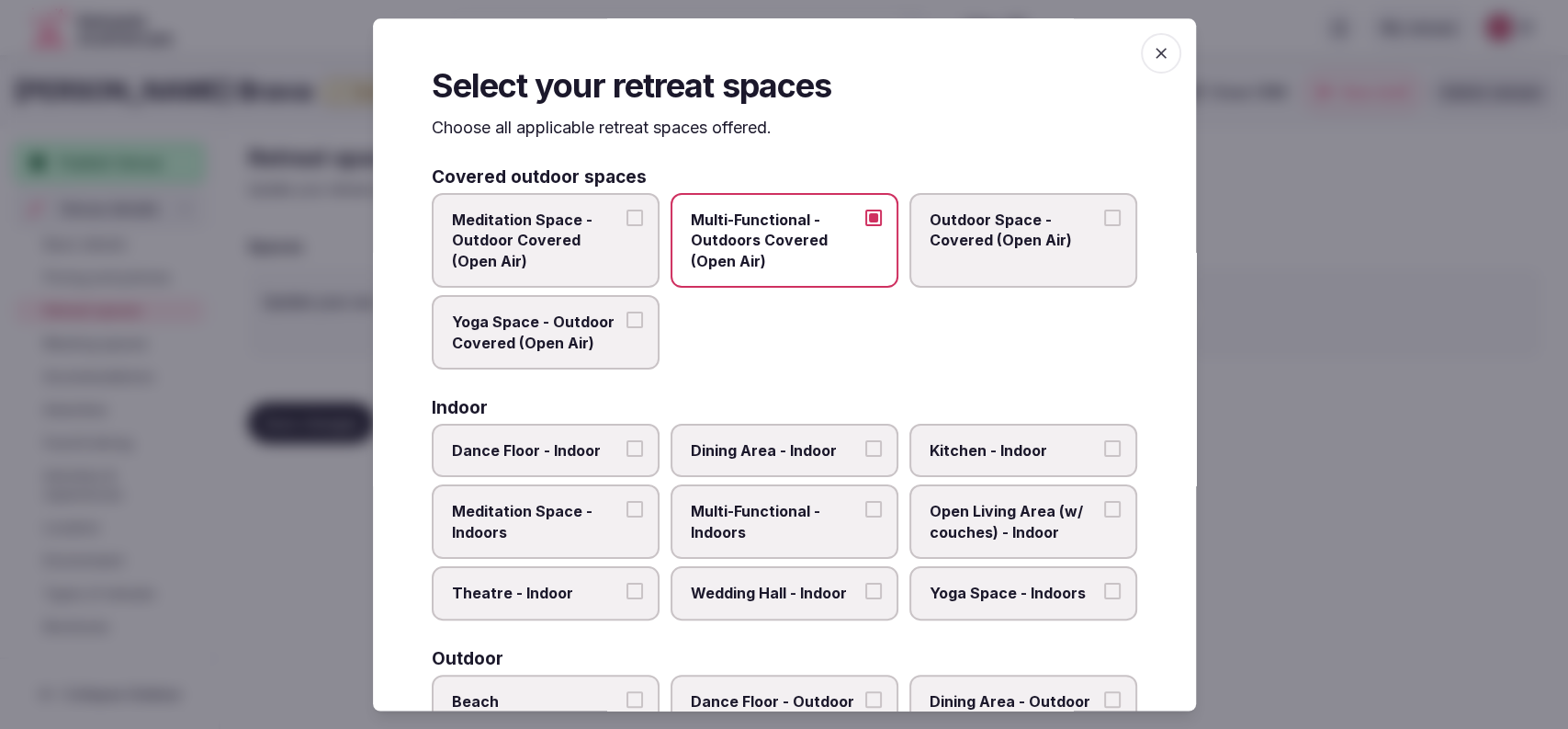
click at [914, 250] on label "Outdoor Space - Covered (Open Air)" at bounding box center [1023, 239] width 228 height 94
click at [1105, 226] on button "Outdoor Space - Covered (Open Air)" at bounding box center [1113, 218] width 17 height 17
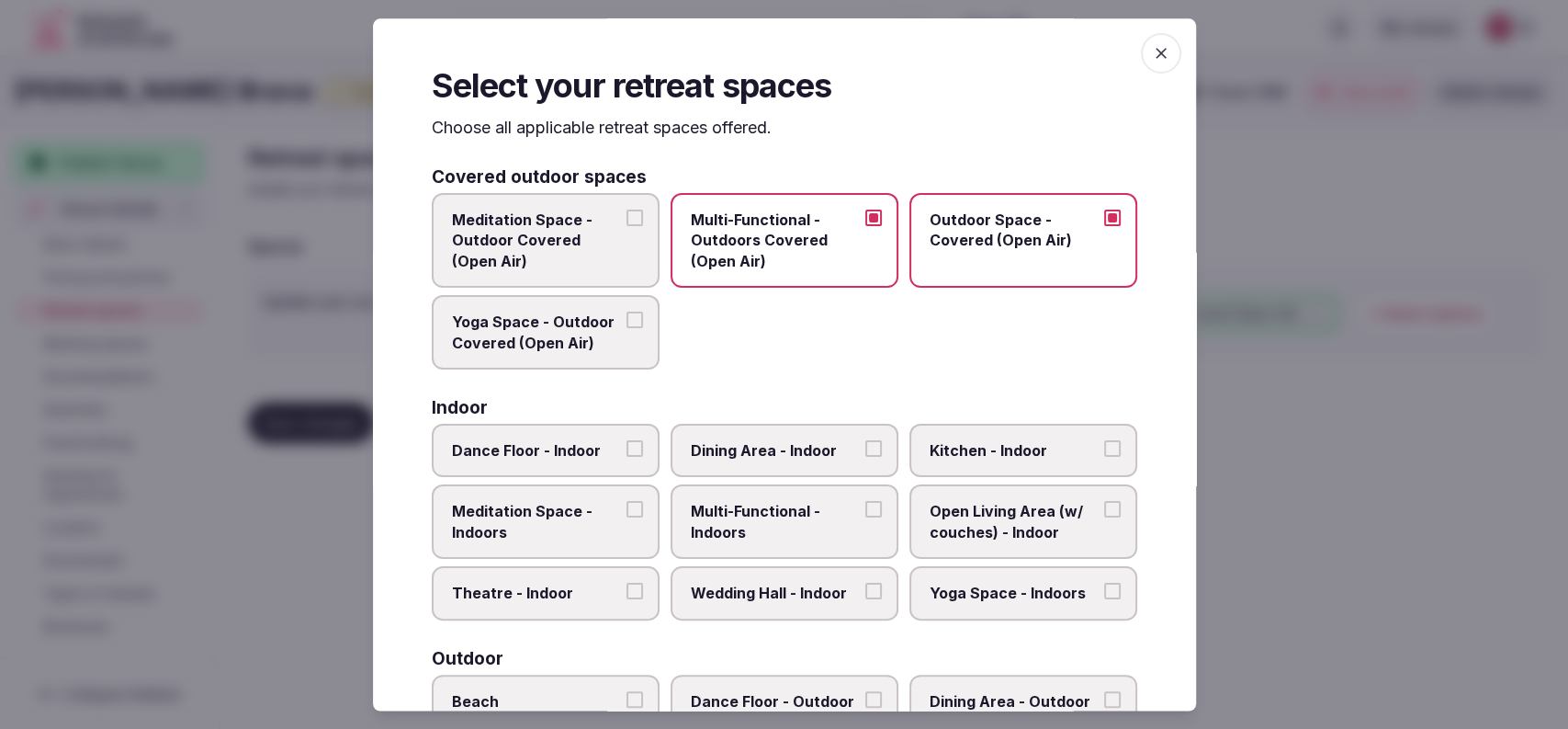
click at [741, 504] on span "Multi-Functional - Indoors" at bounding box center [775, 522] width 169 height 41
click at [865, 504] on button "Multi-Functional - Indoors" at bounding box center [874, 510] width 17 height 17
click at [757, 447] on span "Dining Area - Indoor" at bounding box center [775, 450] width 169 height 21
click at [865, 447] on button "Dining Area - Indoor" at bounding box center [874, 449] width 17 height 17
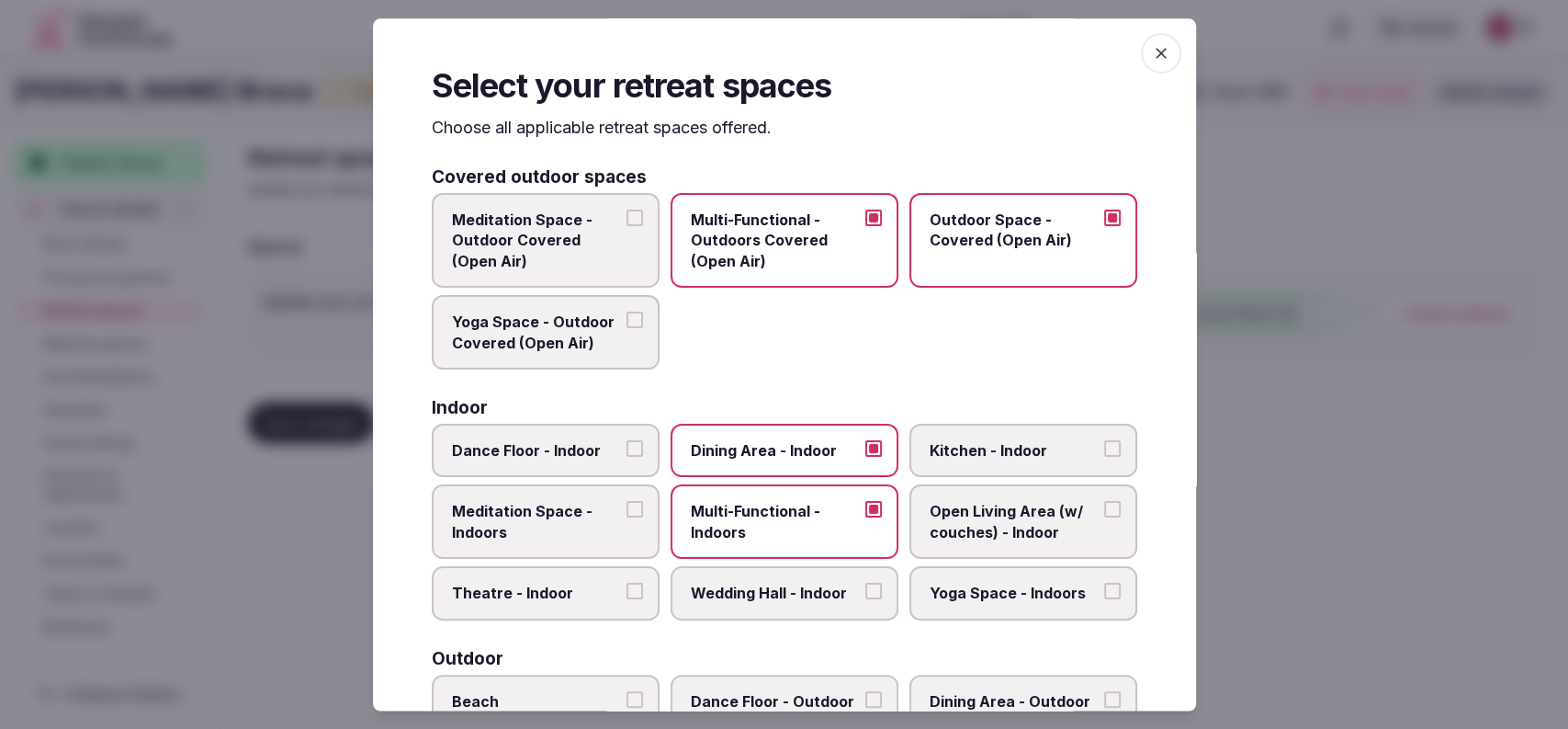
scroll to position [605, 0]
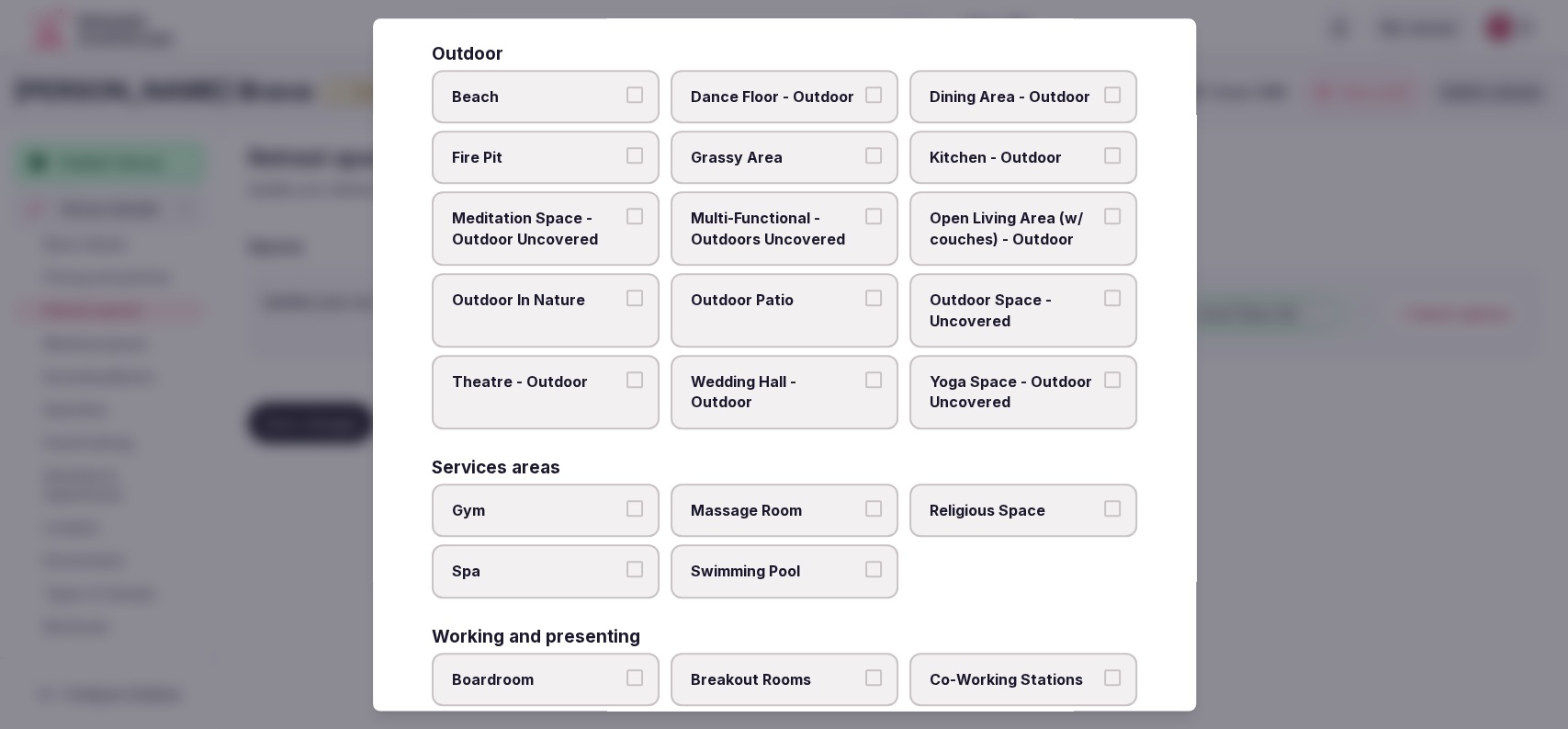
click at [801, 322] on label "Outdoor Patio" at bounding box center [785, 310] width 228 height 75
click at [865, 306] on button "Outdoor Patio" at bounding box center [874, 298] width 17 height 17
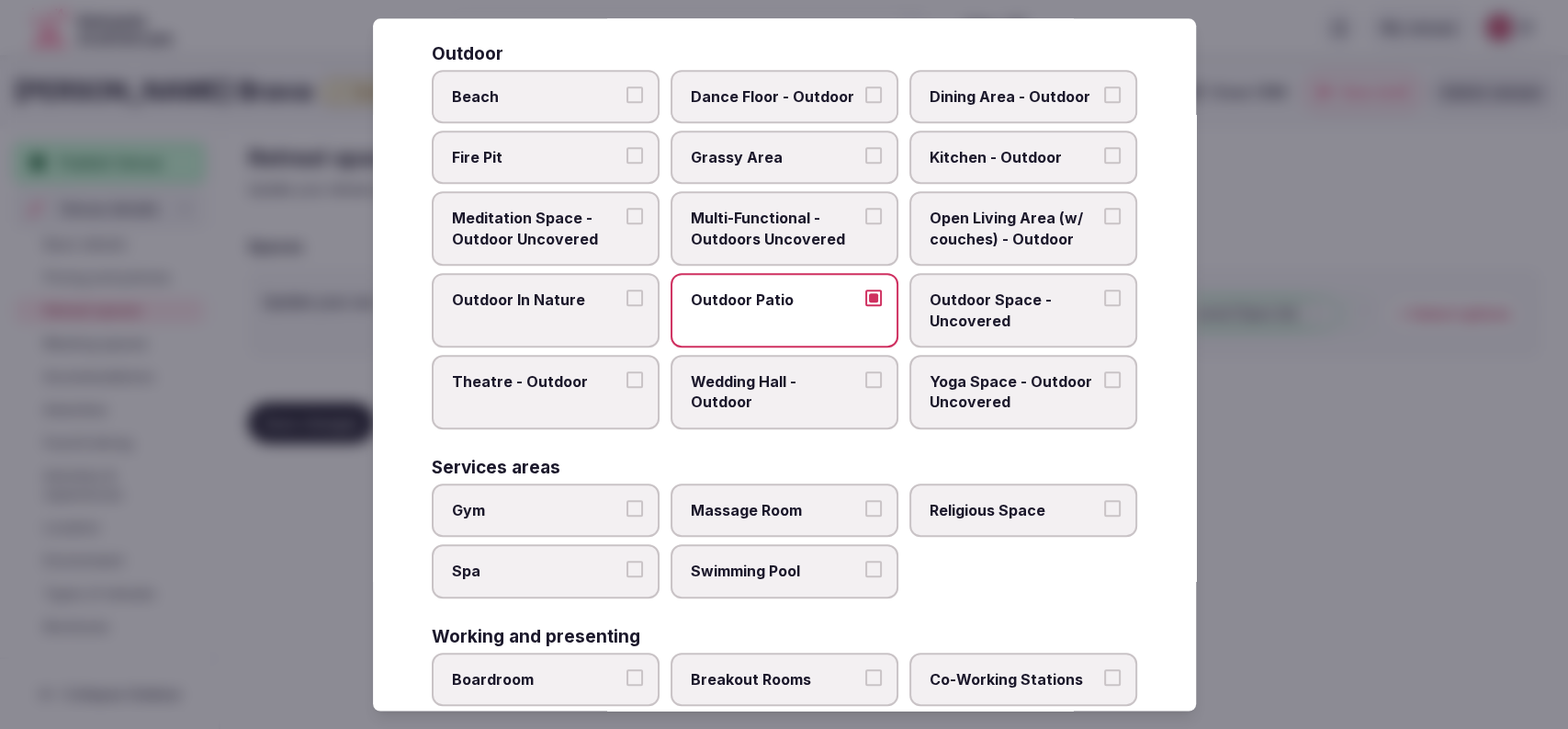
click at [816, 246] on label "Multi-Functional - Outdoors Uncovered" at bounding box center [785, 229] width 228 height 75
click at [865, 225] on button "Multi-Functional - Outdoors Uncovered" at bounding box center [874, 217] width 17 height 17
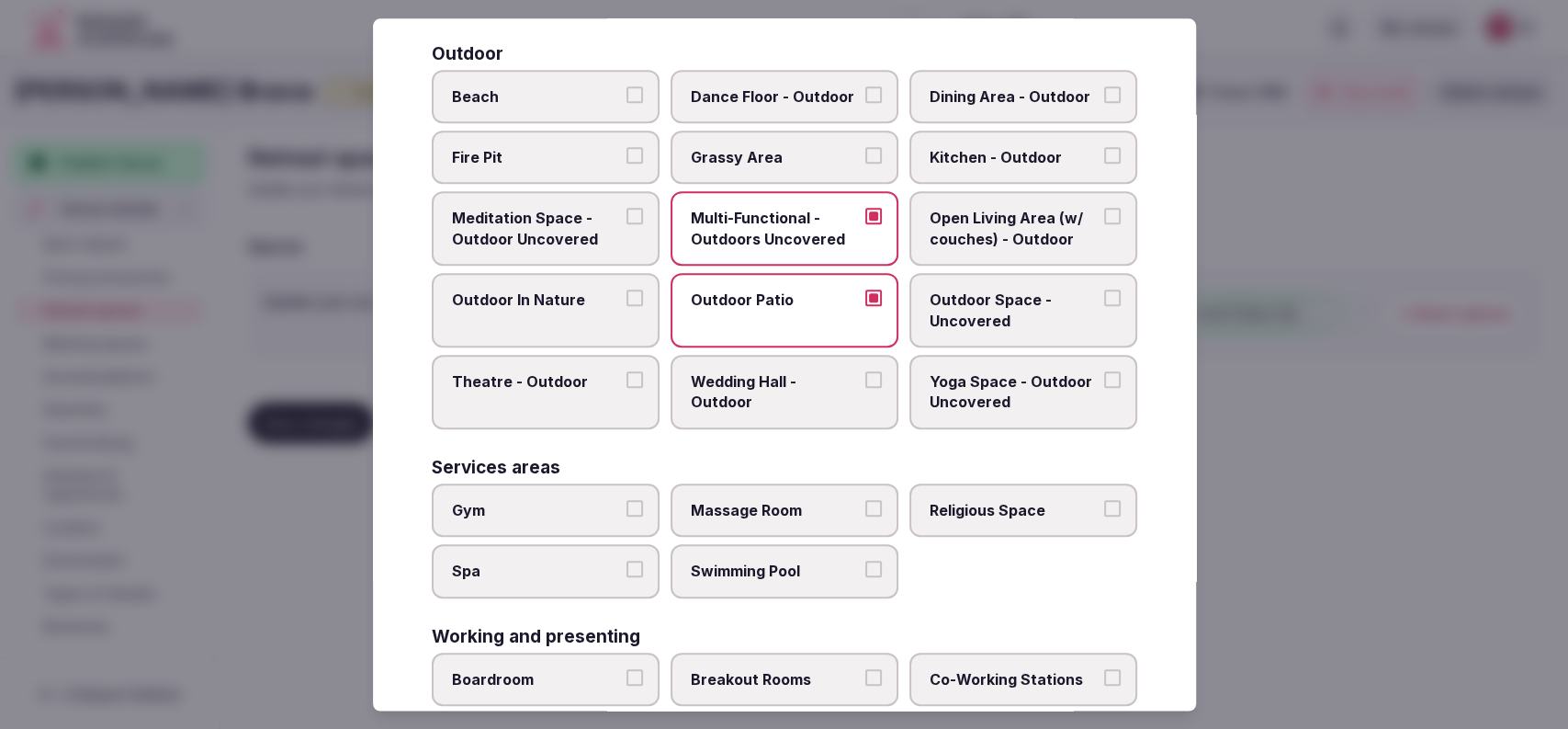
click at [954, 81] on label "Dining Area - Outdoor" at bounding box center [1023, 96] width 228 height 53
click at [1105, 86] on button "Dining Area - Outdoor" at bounding box center [1113, 94] width 17 height 17
click at [911, 316] on label "Outdoor Space - Uncovered" at bounding box center [1023, 310] width 228 height 75
click at [1105, 306] on button "Outdoor Space - Uncovered" at bounding box center [1113, 298] width 17 height 17
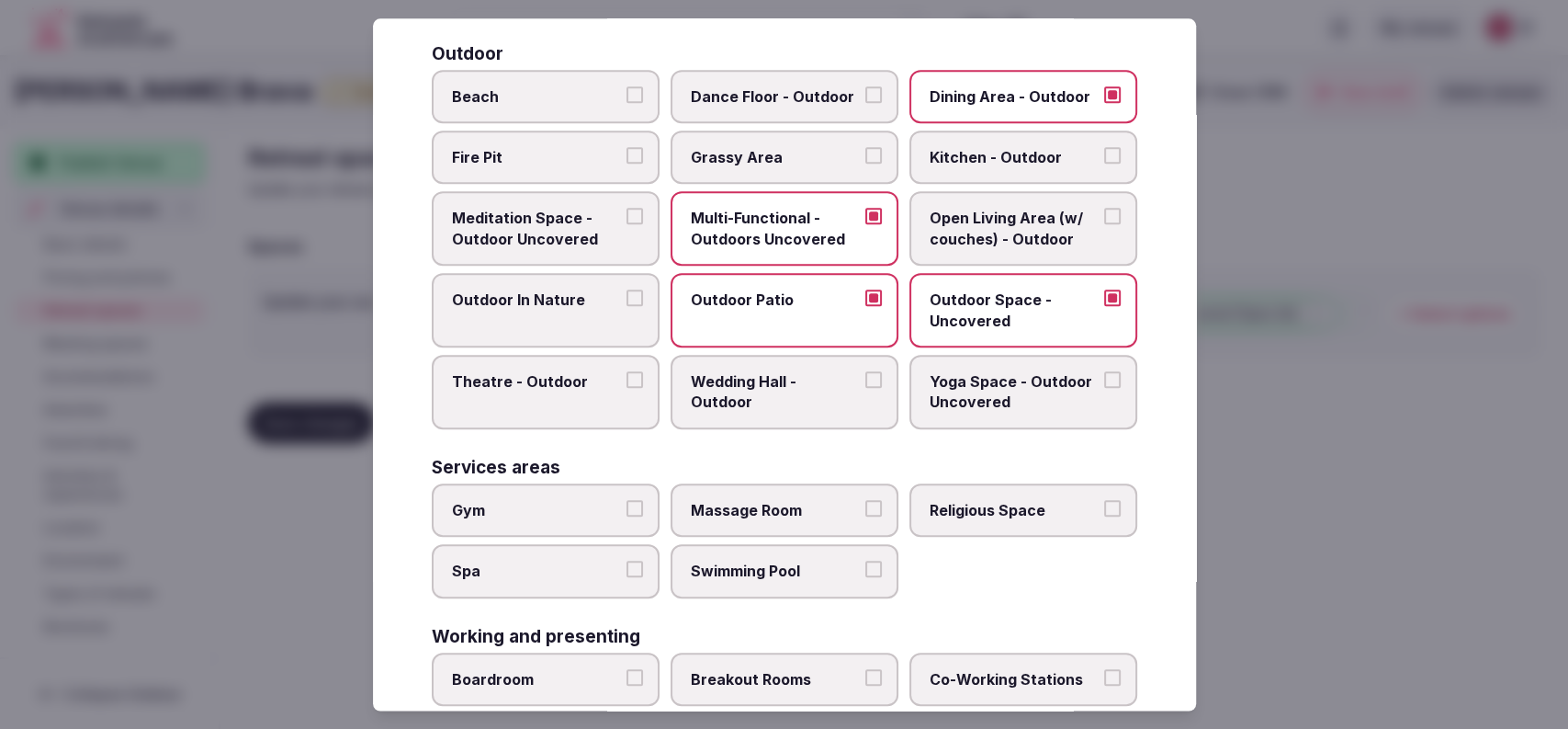
click at [516, 163] on span "Fire Pit" at bounding box center [536, 157] width 169 height 21
click at [626, 163] on button "Fire Pit" at bounding box center [634, 155] width 17 height 17
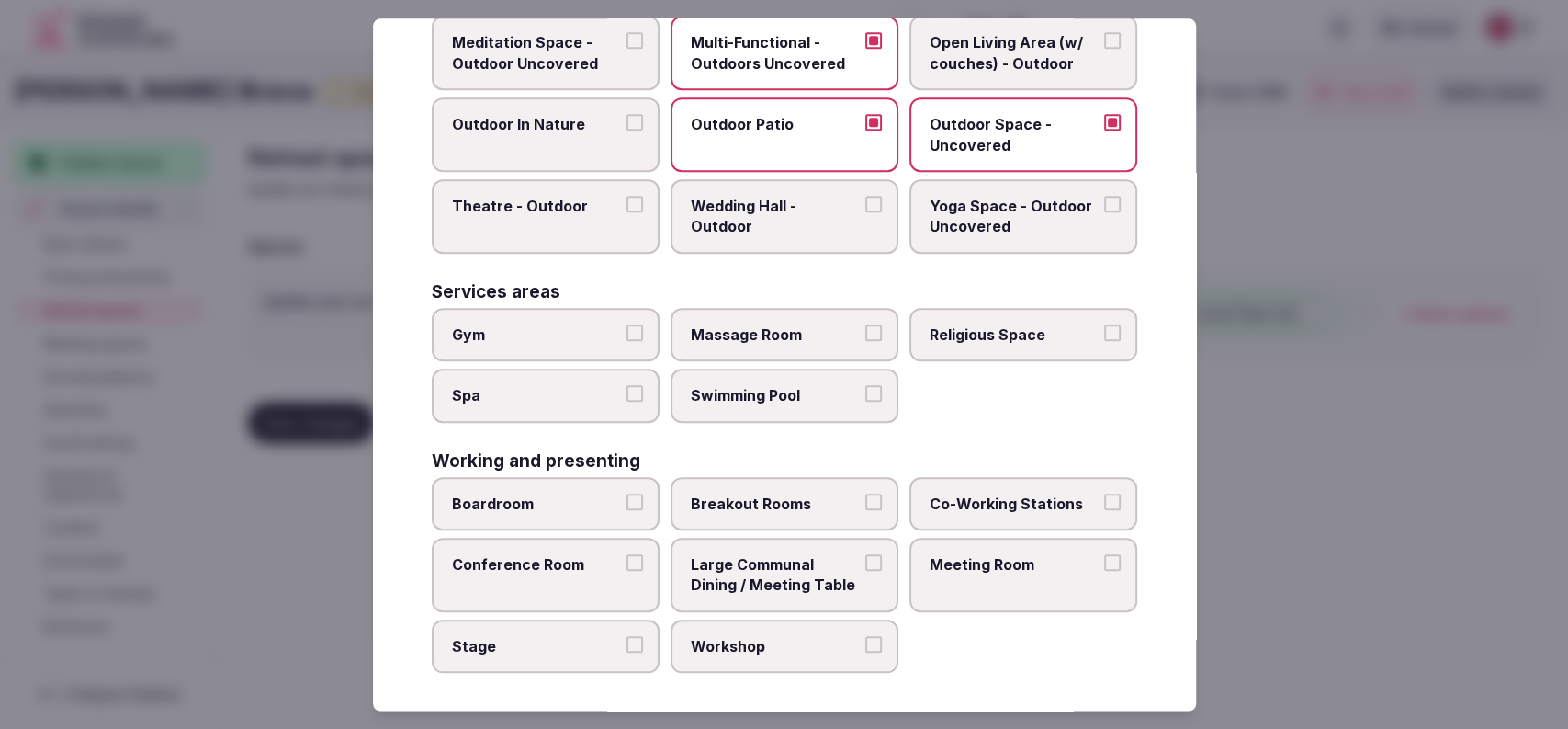
click at [1019, 577] on label "Meeting Room" at bounding box center [1023, 575] width 228 height 75
click at [1105, 570] on button "Meeting Room" at bounding box center [1113, 563] width 17 height 17
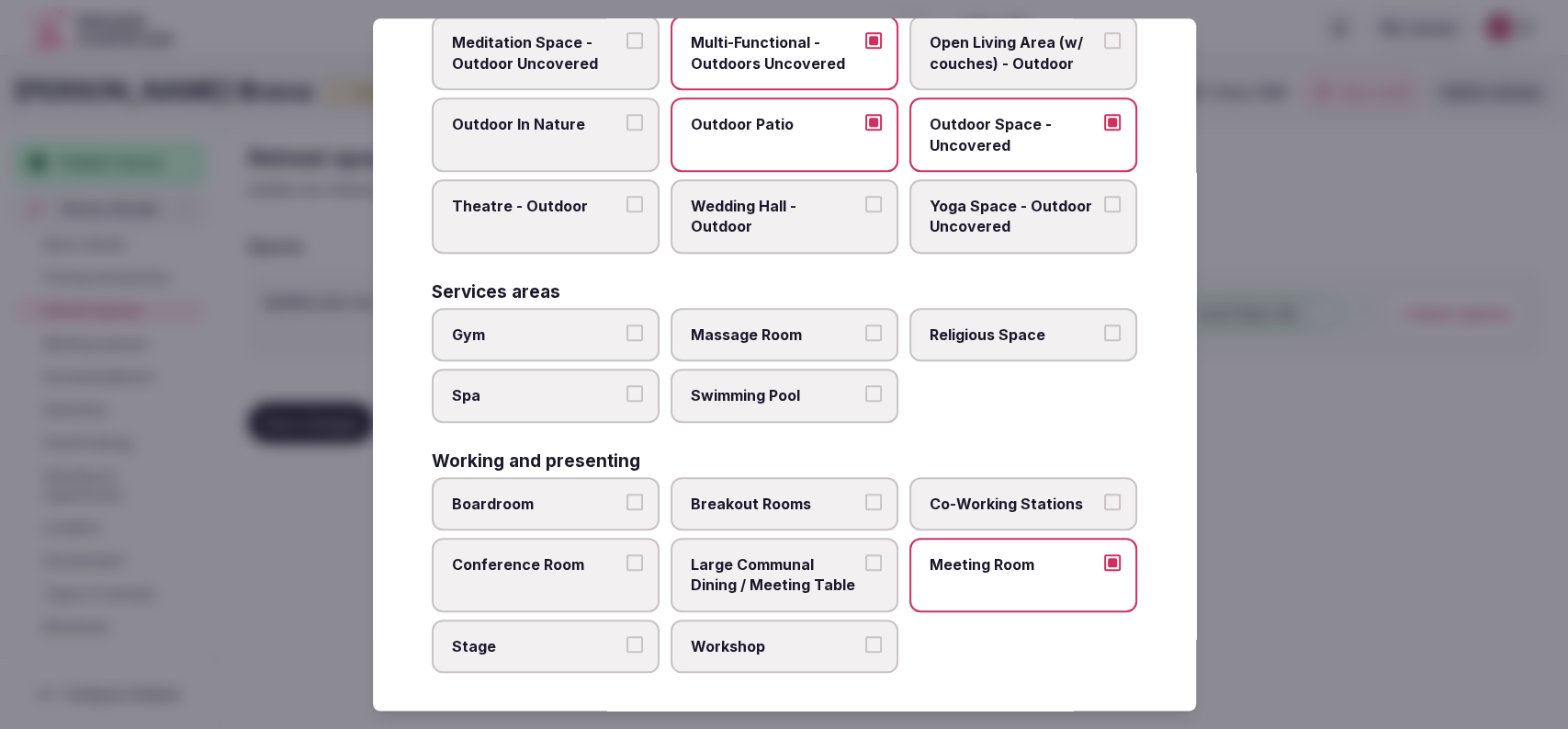
click at [817, 570] on span "Large Communal Dining / Meeting Table" at bounding box center [775, 575] width 169 height 41
click at [865, 570] on button "Large Communal Dining / Meeting Table" at bounding box center [874, 563] width 17 height 17
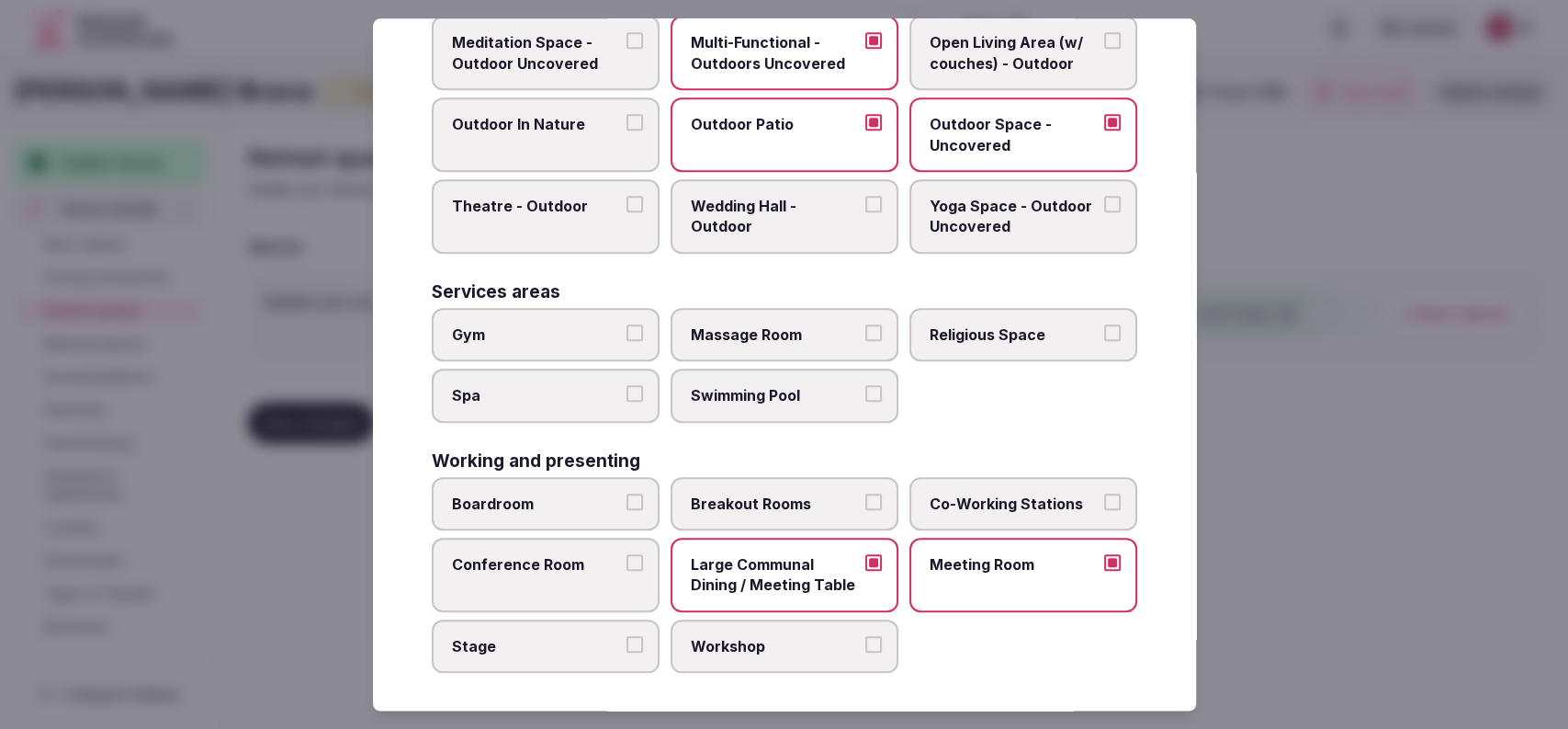
click at [551, 565] on span "Conference Room" at bounding box center [536, 565] width 169 height 21
click at [626, 565] on button "Conference Room" at bounding box center [634, 563] width 17 height 17
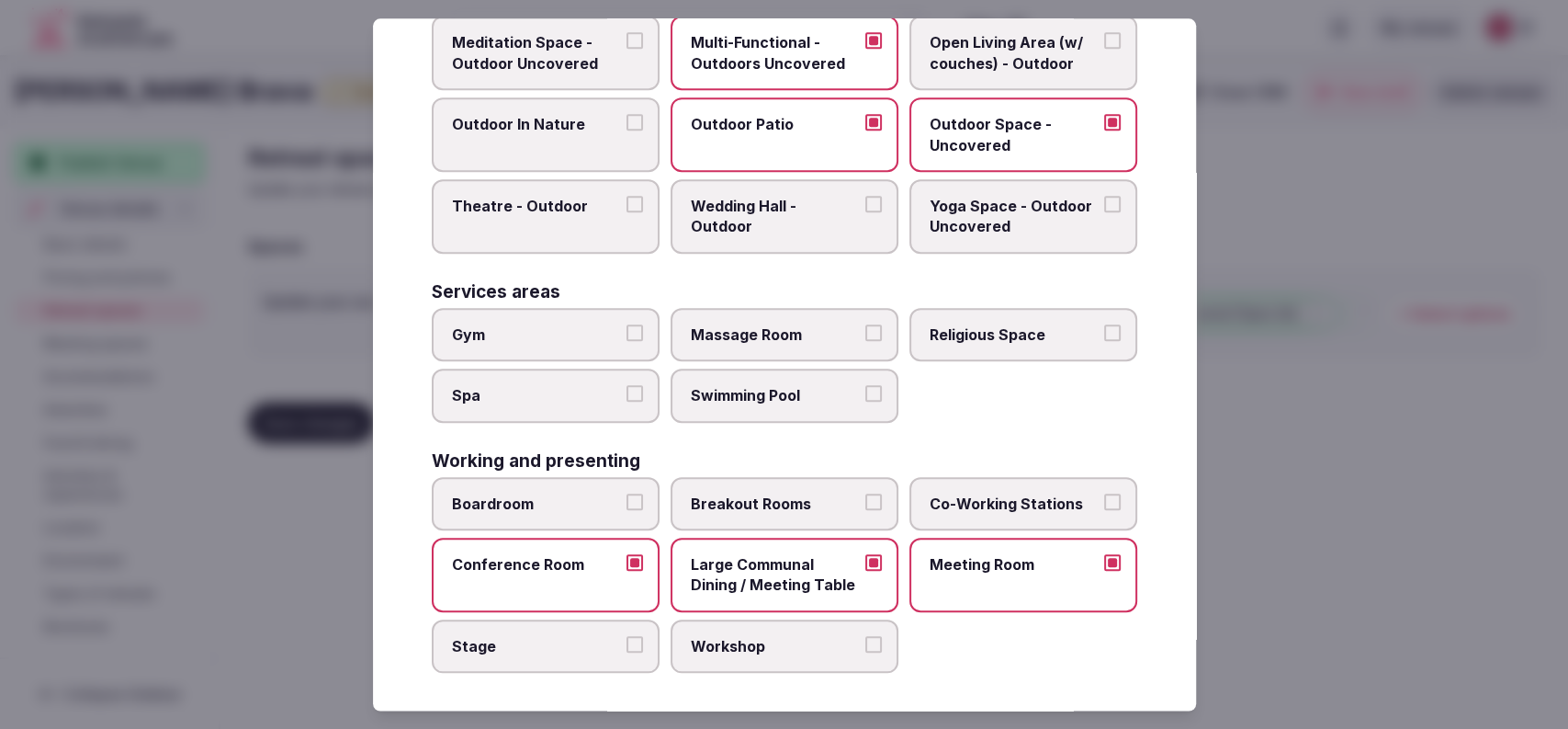
click at [1298, 426] on div at bounding box center [784, 364] width 1568 height 729
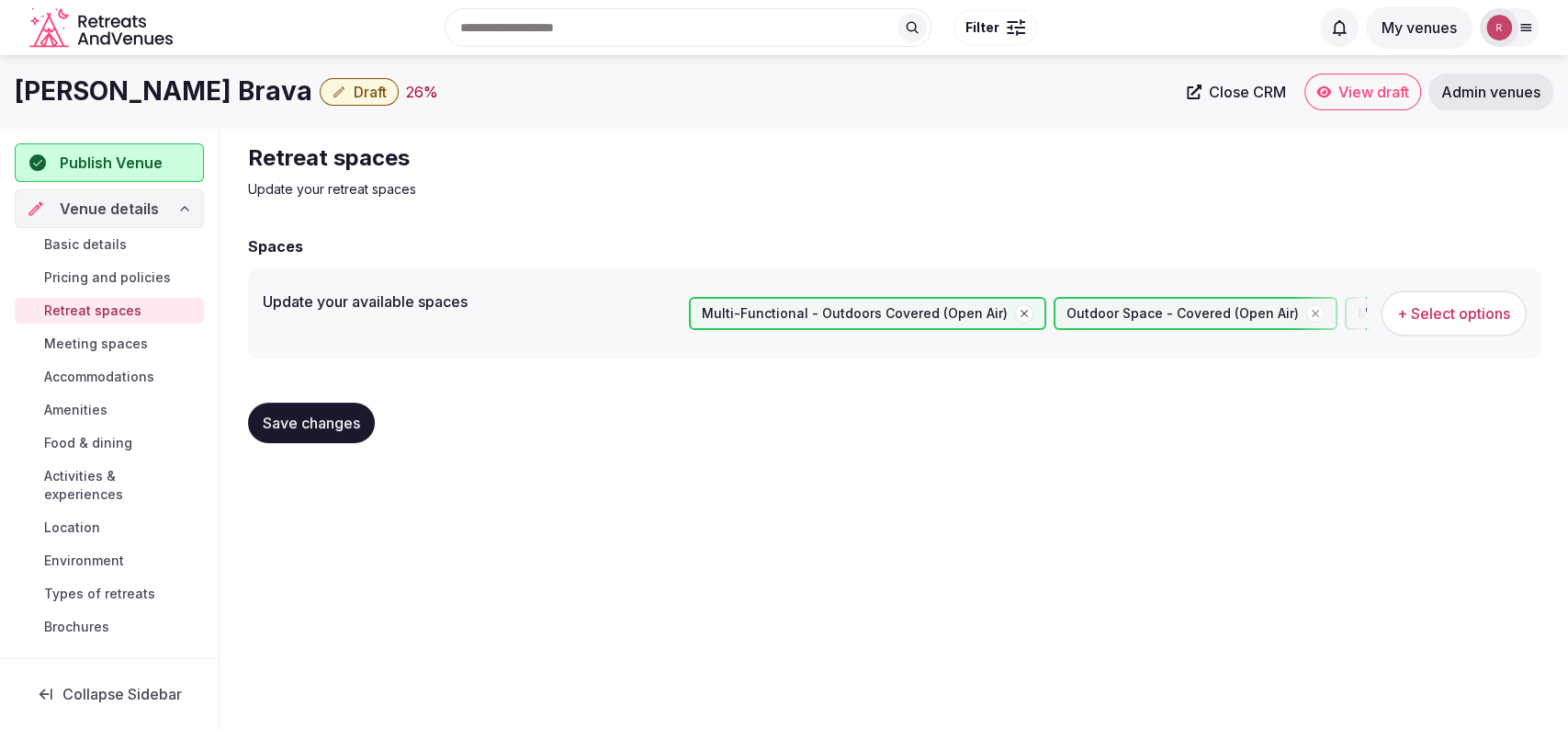
click at [295, 422] on span "Save changes" at bounding box center [311, 422] width 97 height 19
click at [74, 336] on span "Meeting spaces" at bounding box center [95, 344] width 104 height 19
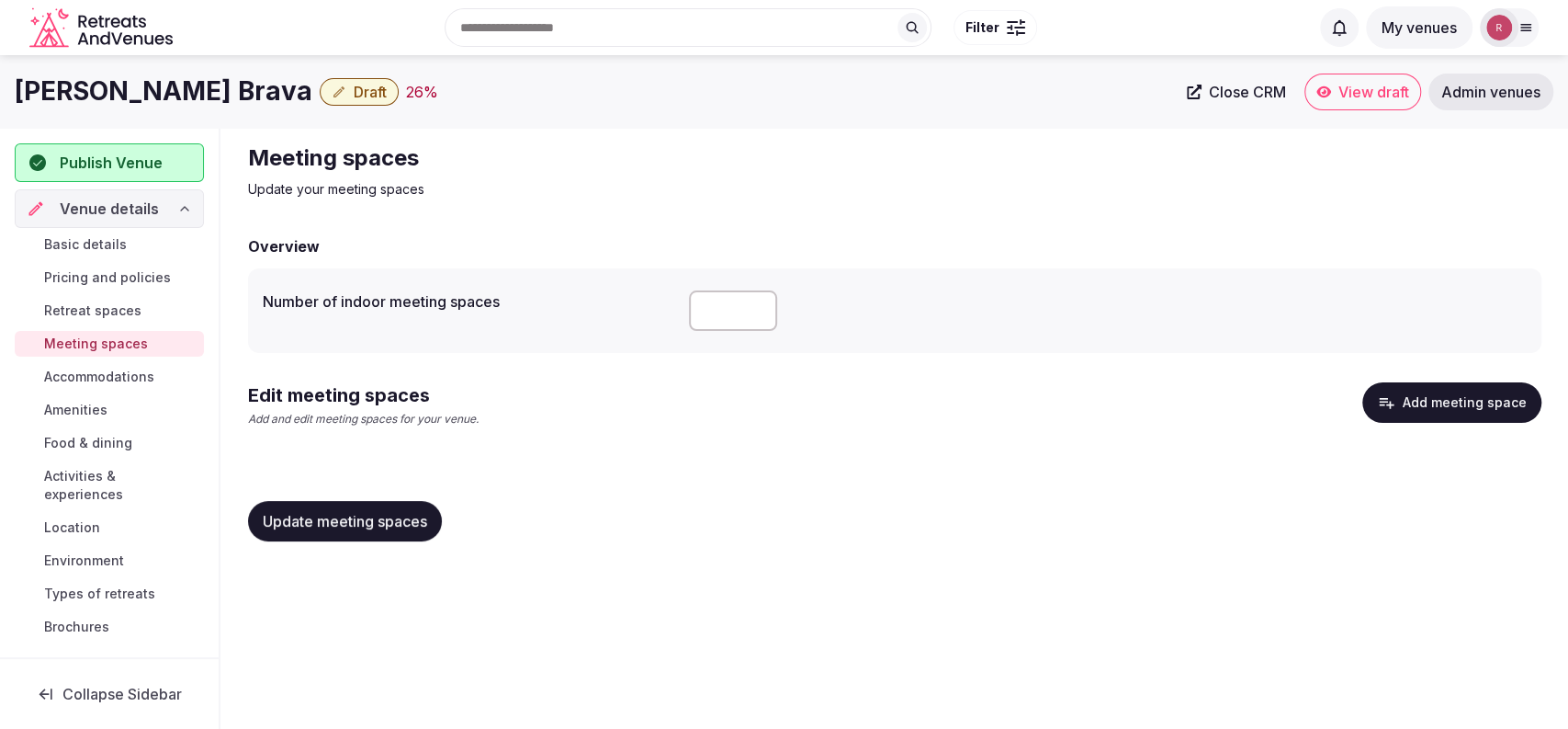
click at [1421, 403] on button "Add meeting space" at bounding box center [1452, 402] width 179 height 40
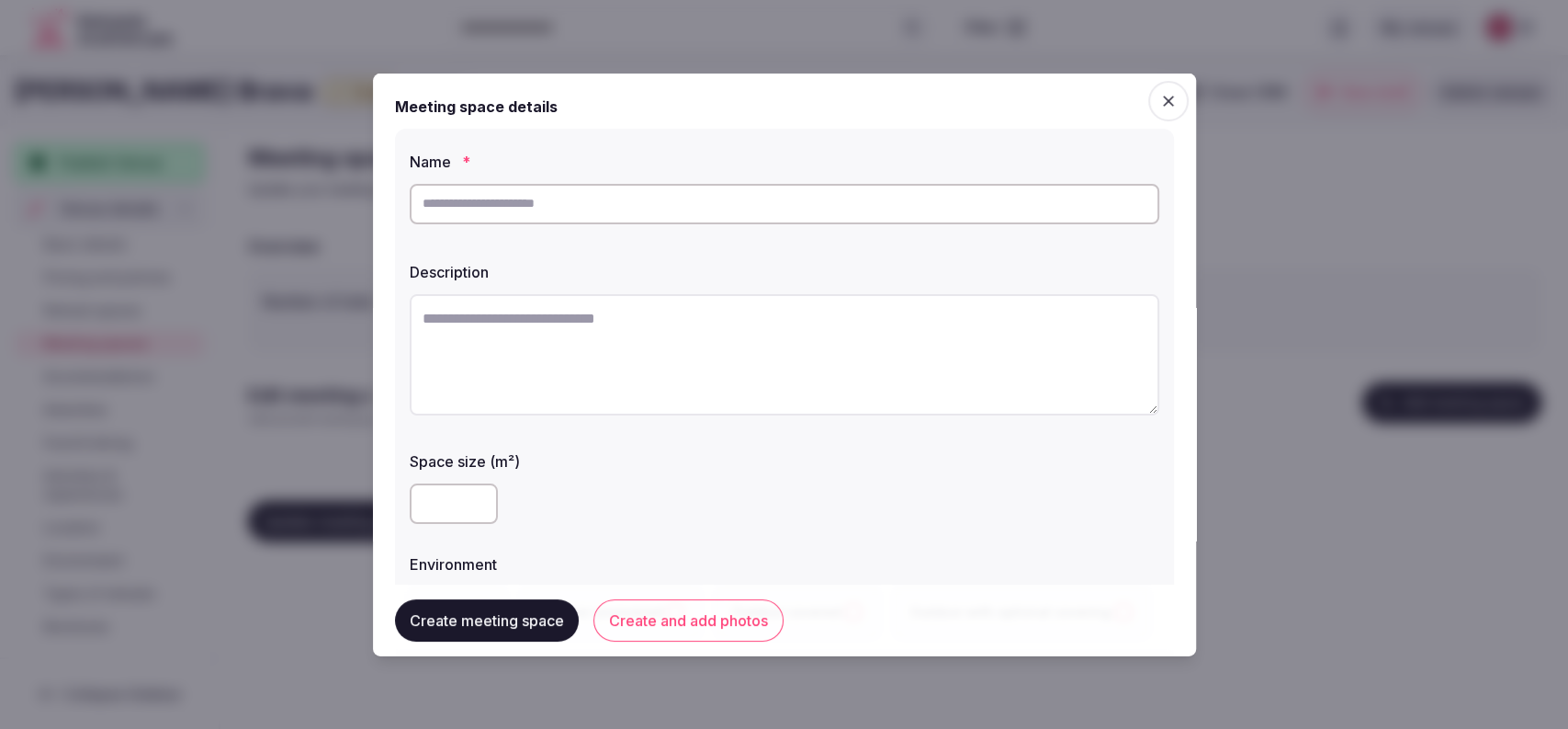
click at [722, 203] on input "text" at bounding box center [784, 203] width 749 height 40
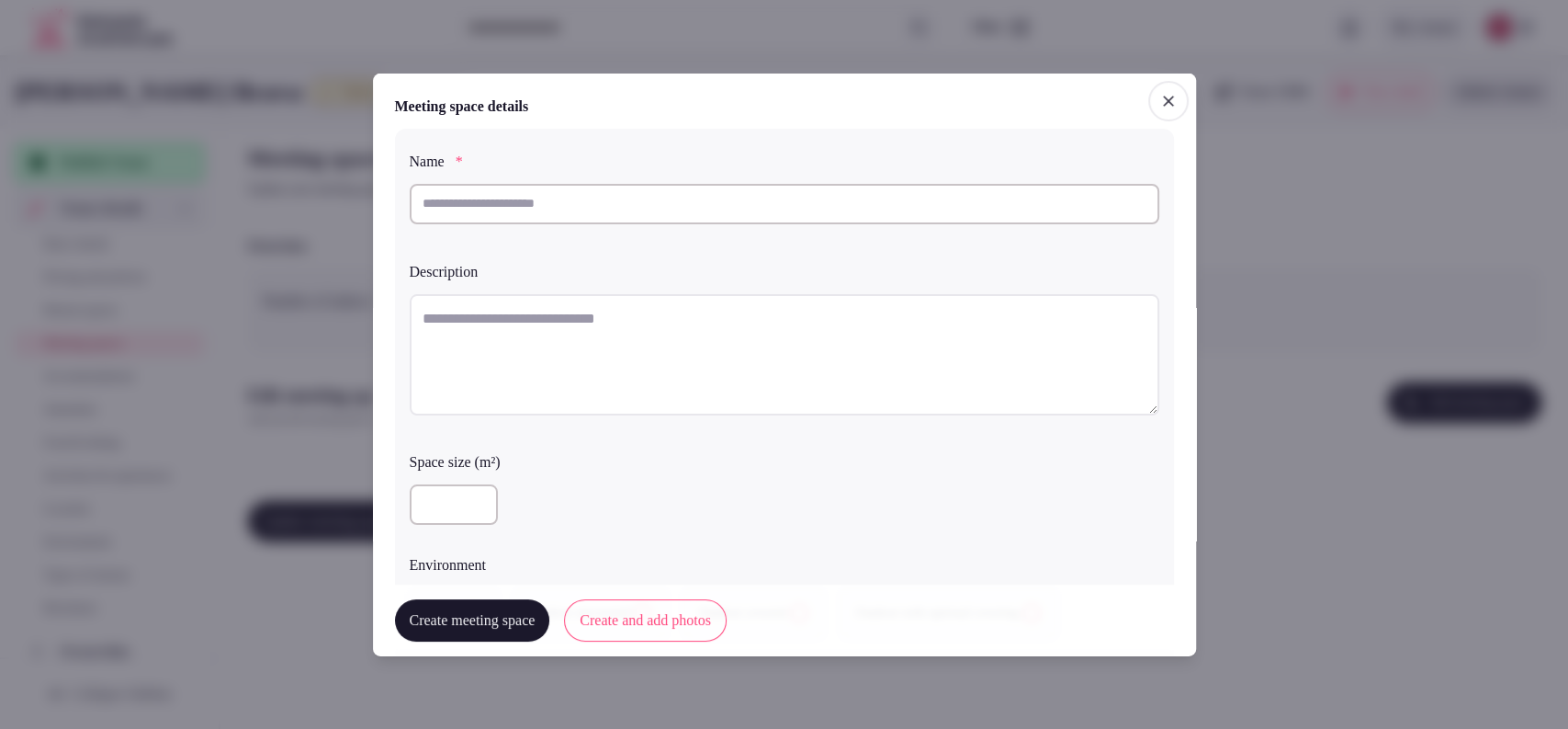
paste input "**********"
type input "**********"
click at [609, 311] on textarea at bounding box center [784, 354] width 749 height 122
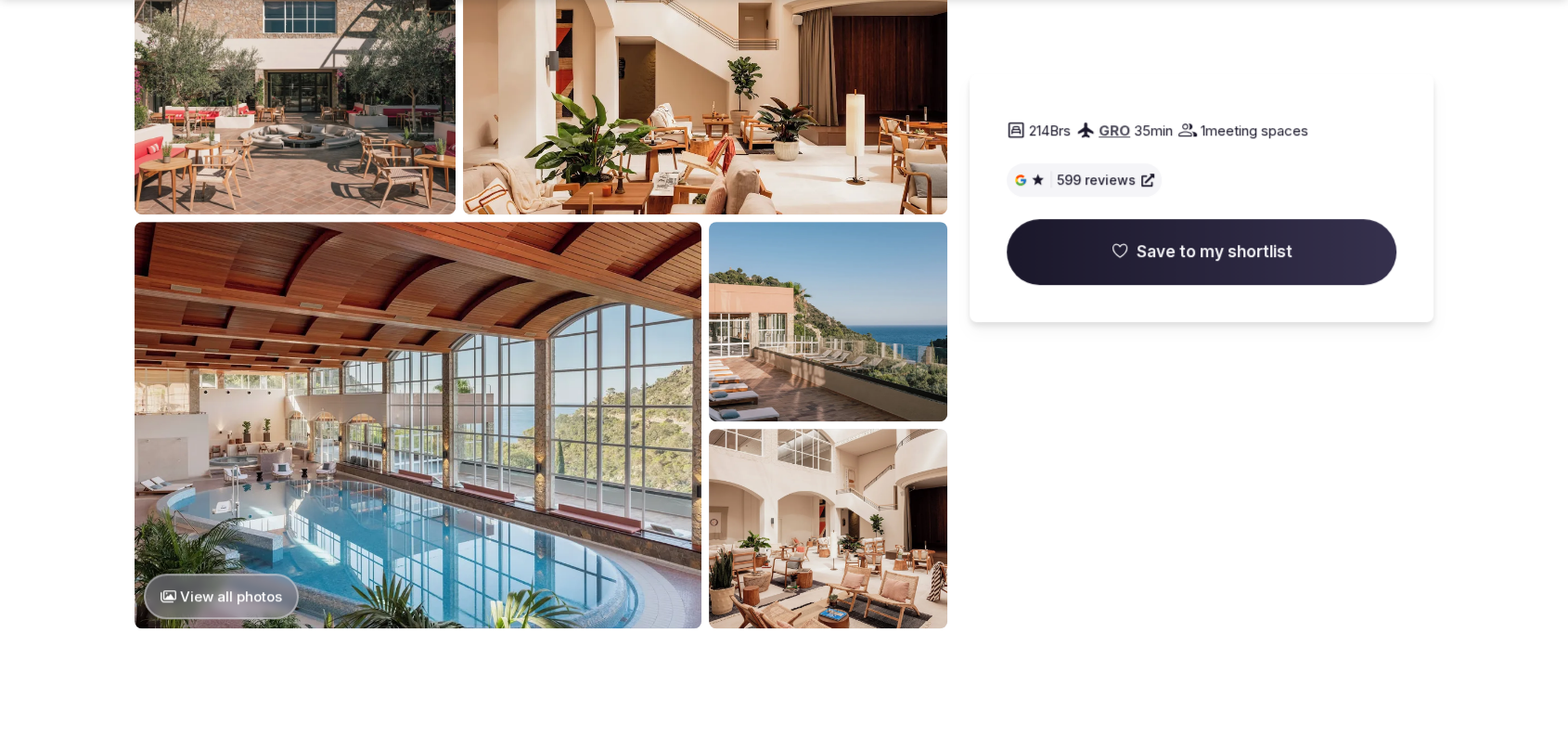
scroll to position [957, 0]
